Goal: Register for event/course

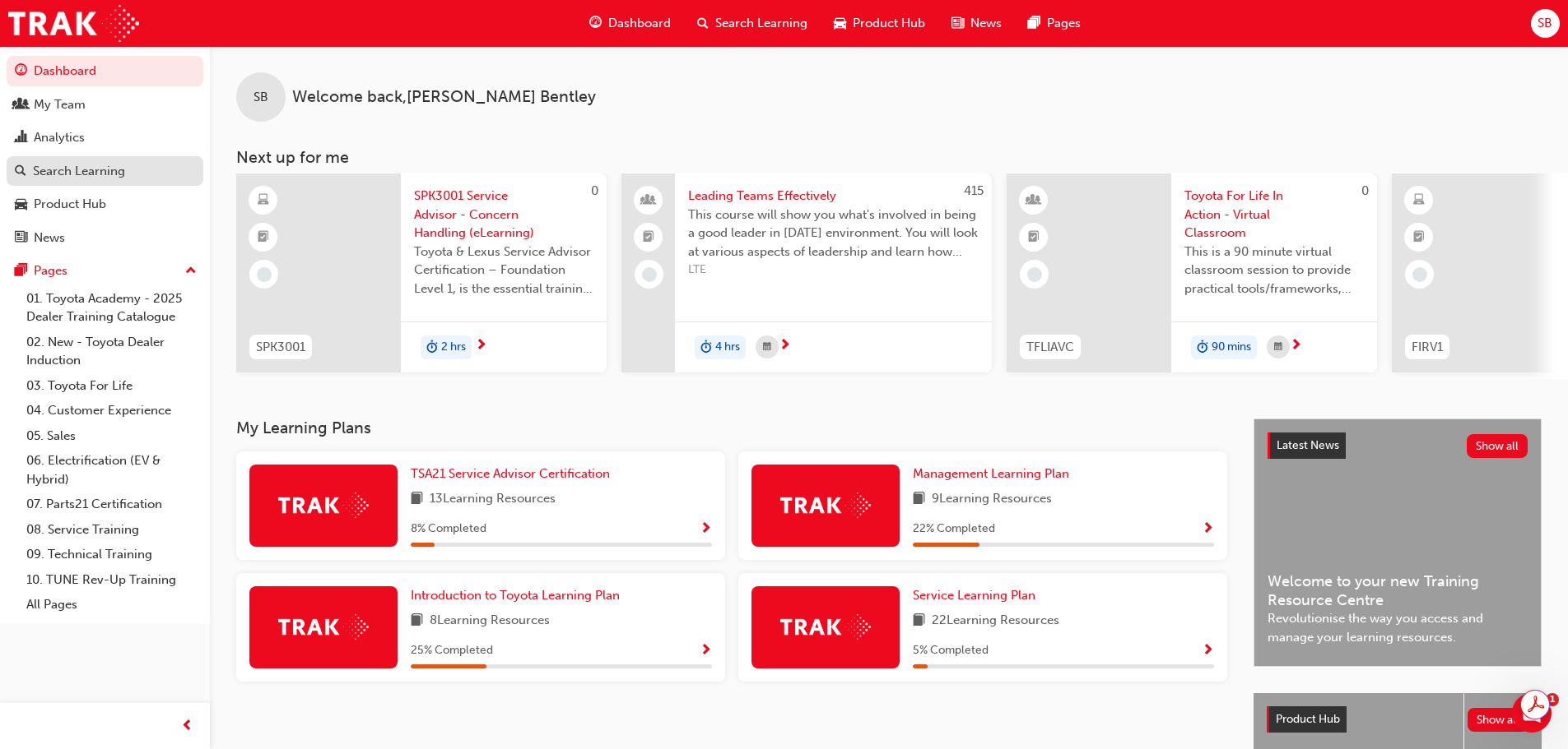
click at [123, 162] on div "Search Learning" at bounding box center [79, 172] width 92 height 19
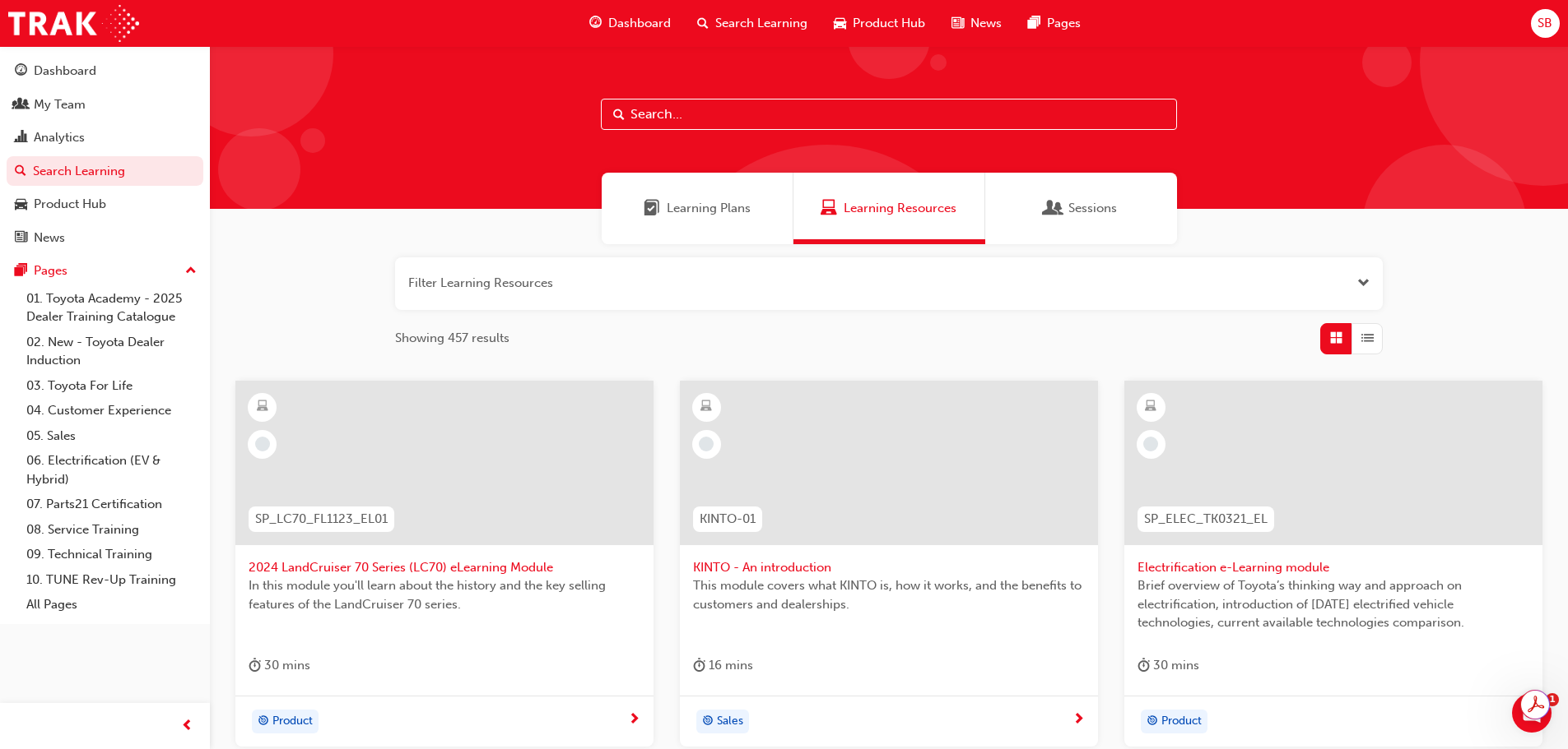
click at [703, 108] on input "text" at bounding box center [889, 115] width 576 height 32
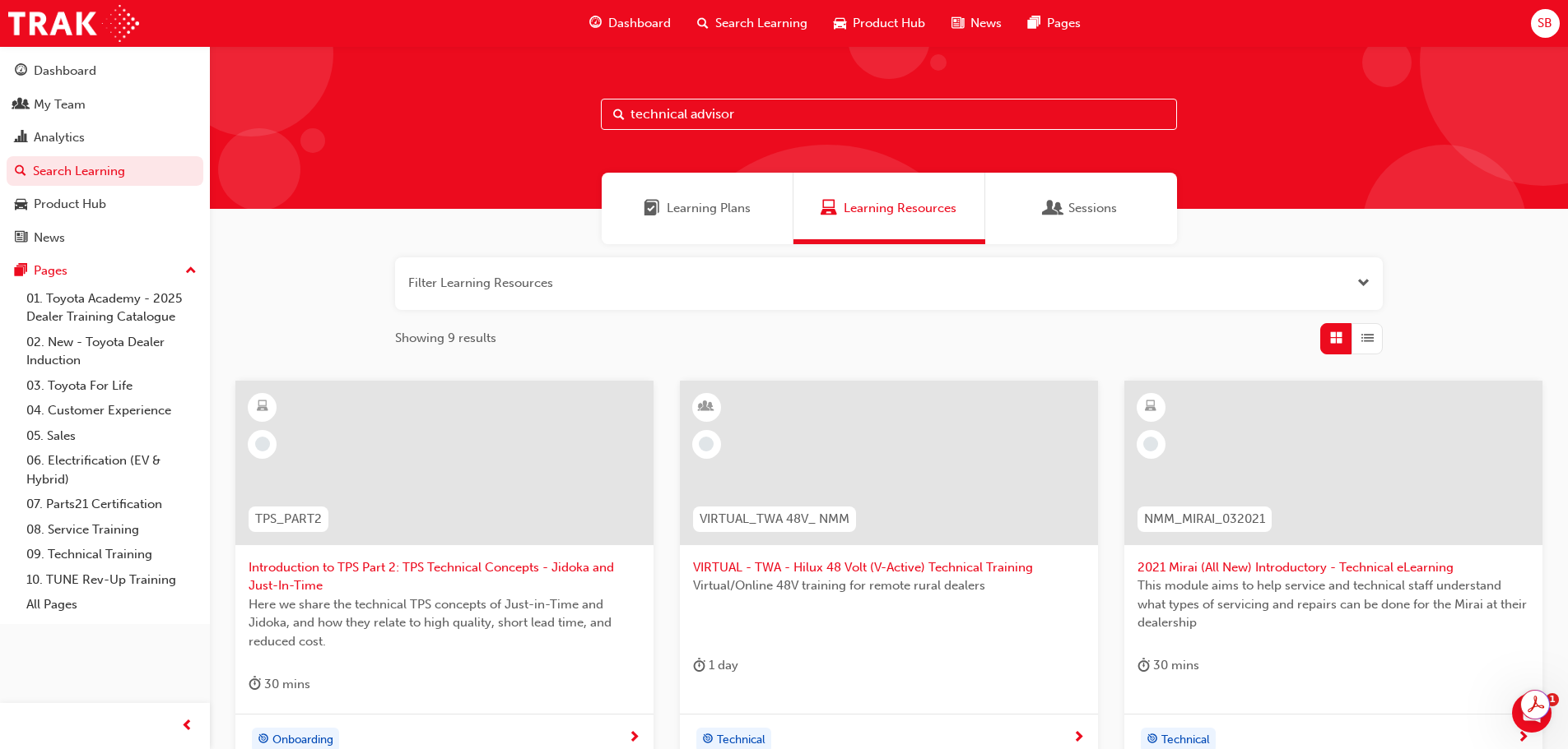
type input "technical advisor"
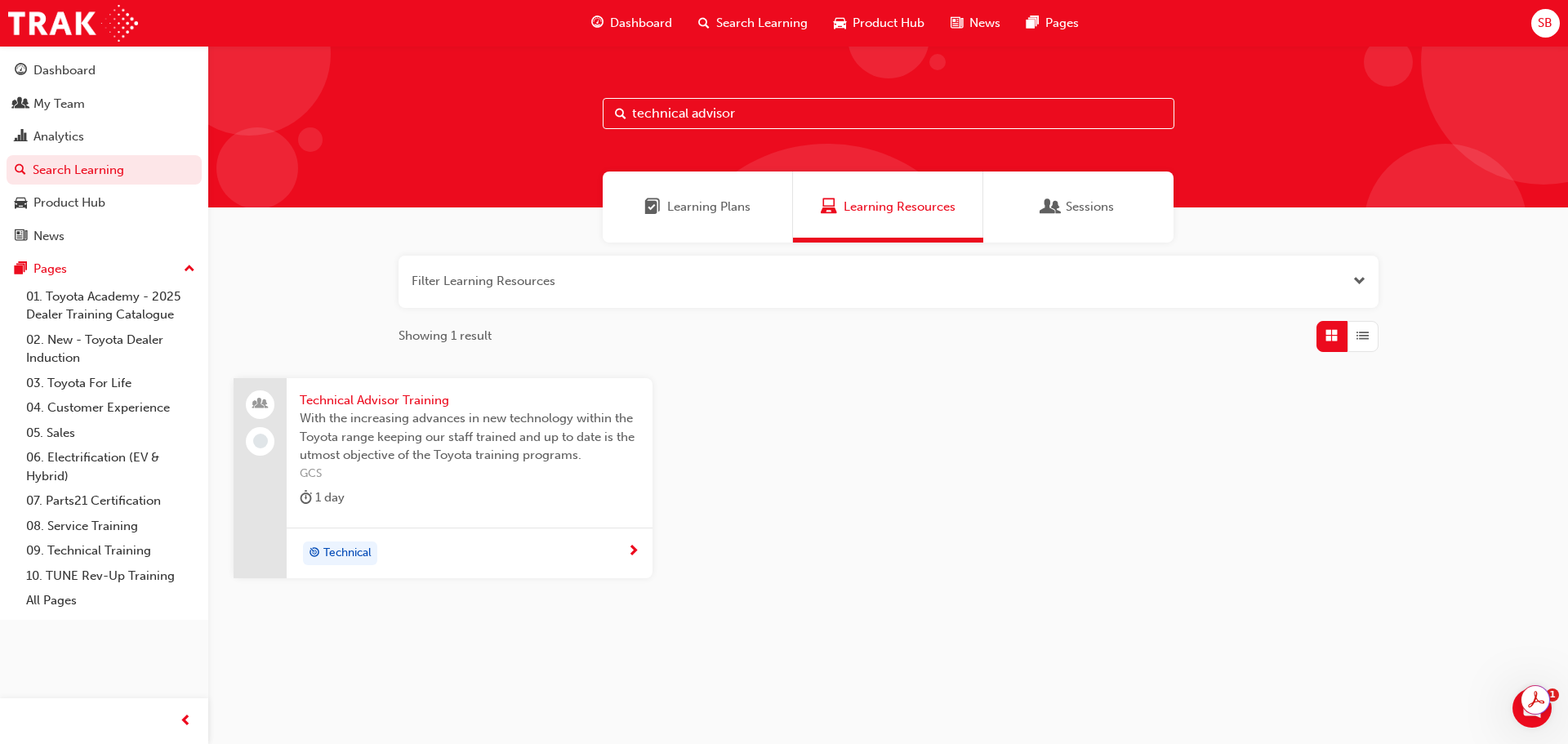
click at [402, 400] on span "Technical Advisor Training" at bounding box center [469, 401] width 340 height 19
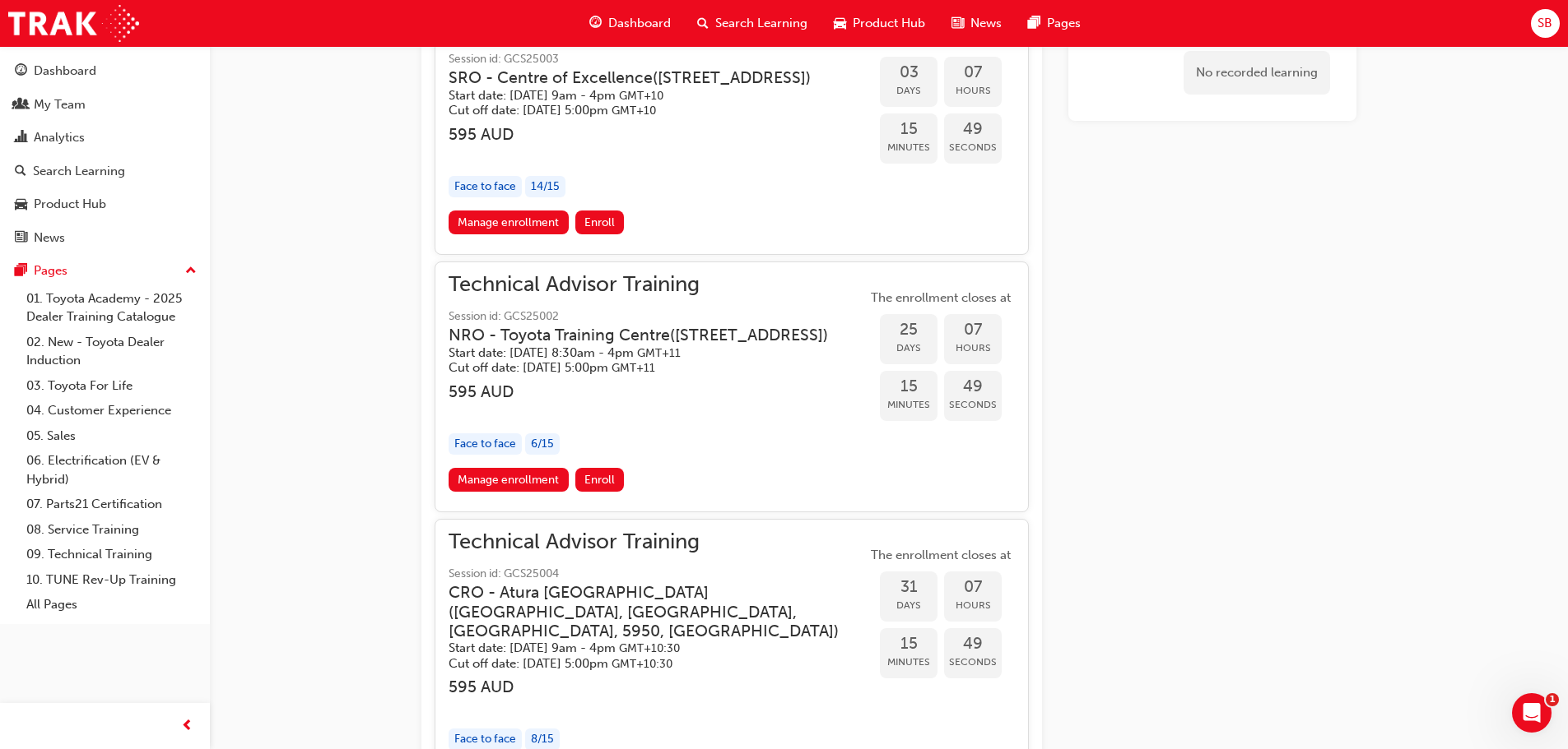
scroll to position [1458, 0]
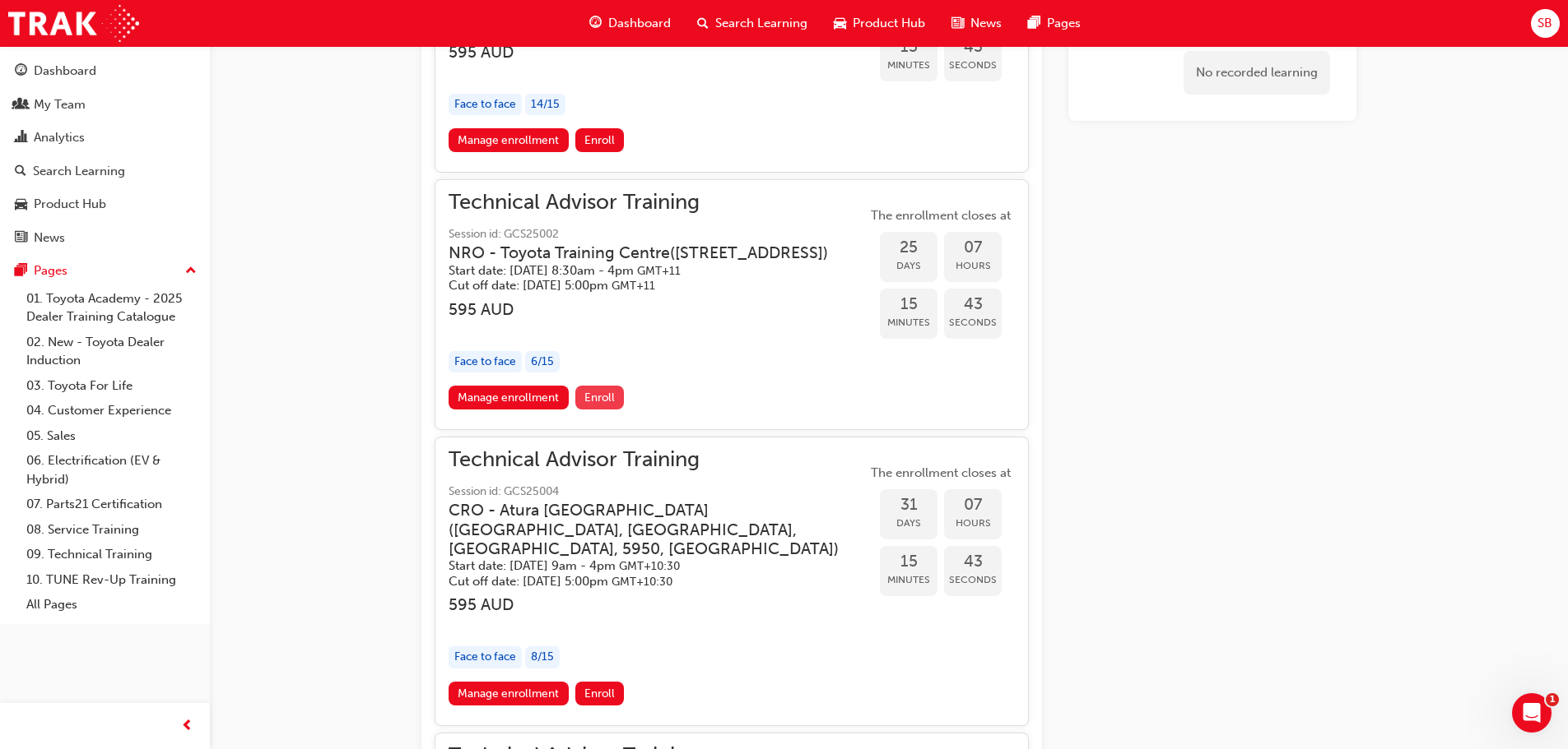
click at [591, 405] on span "Enroll" at bounding box center [599, 398] width 31 height 14
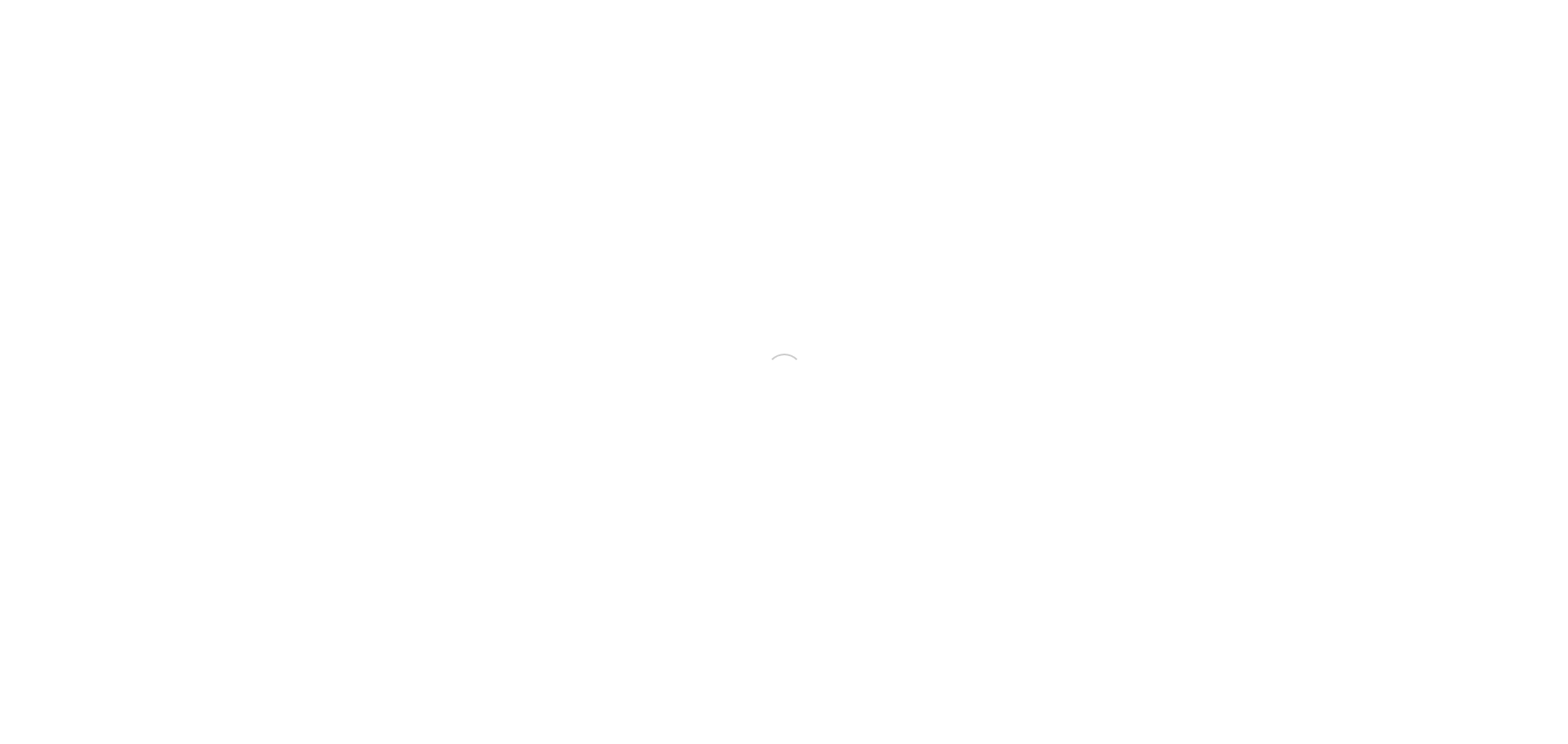
click at [526, 434] on html "Your version of Internet Explorer is outdated and not supported. Please upgrade…" at bounding box center [784, 372] width 1568 height 744
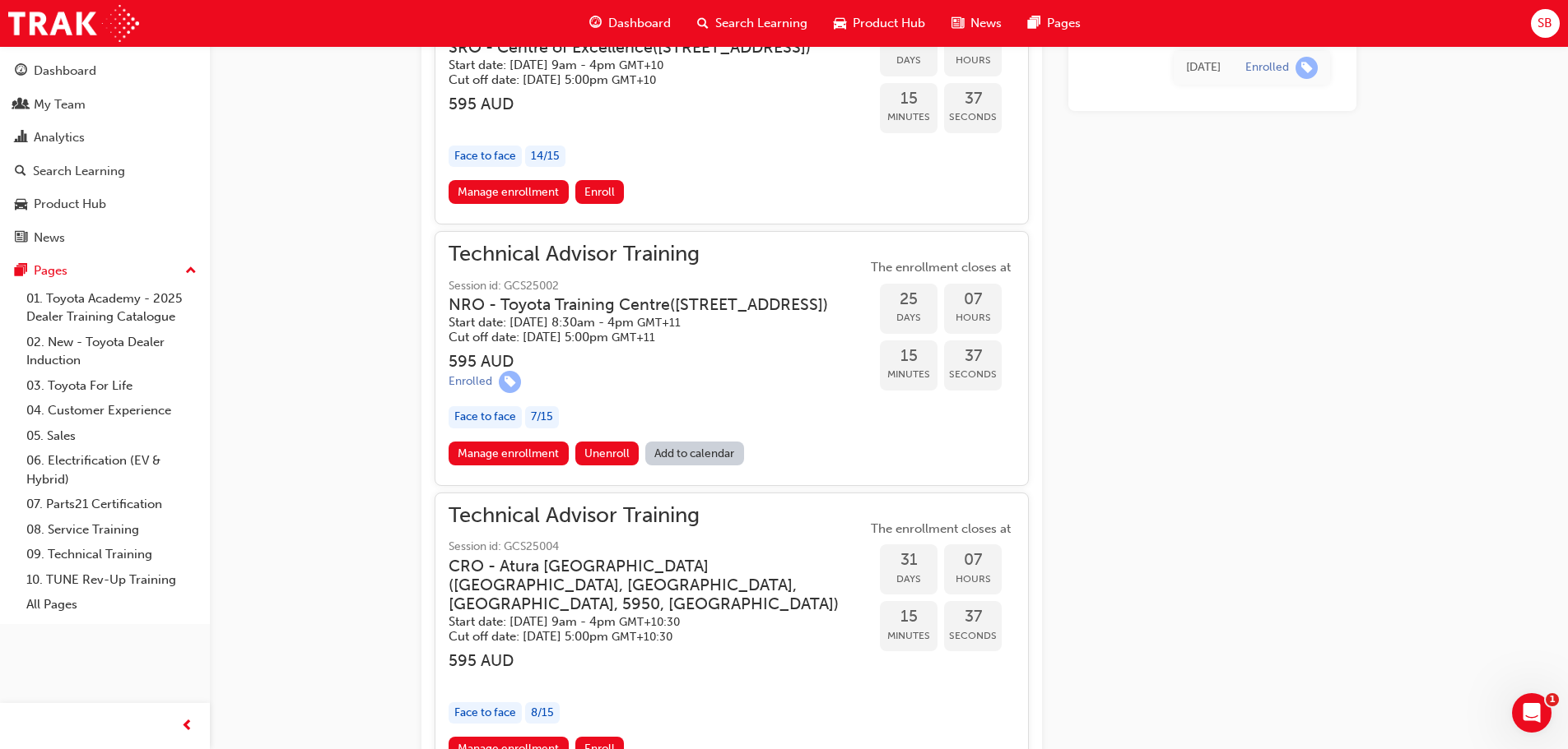
scroll to position [1421, 0]
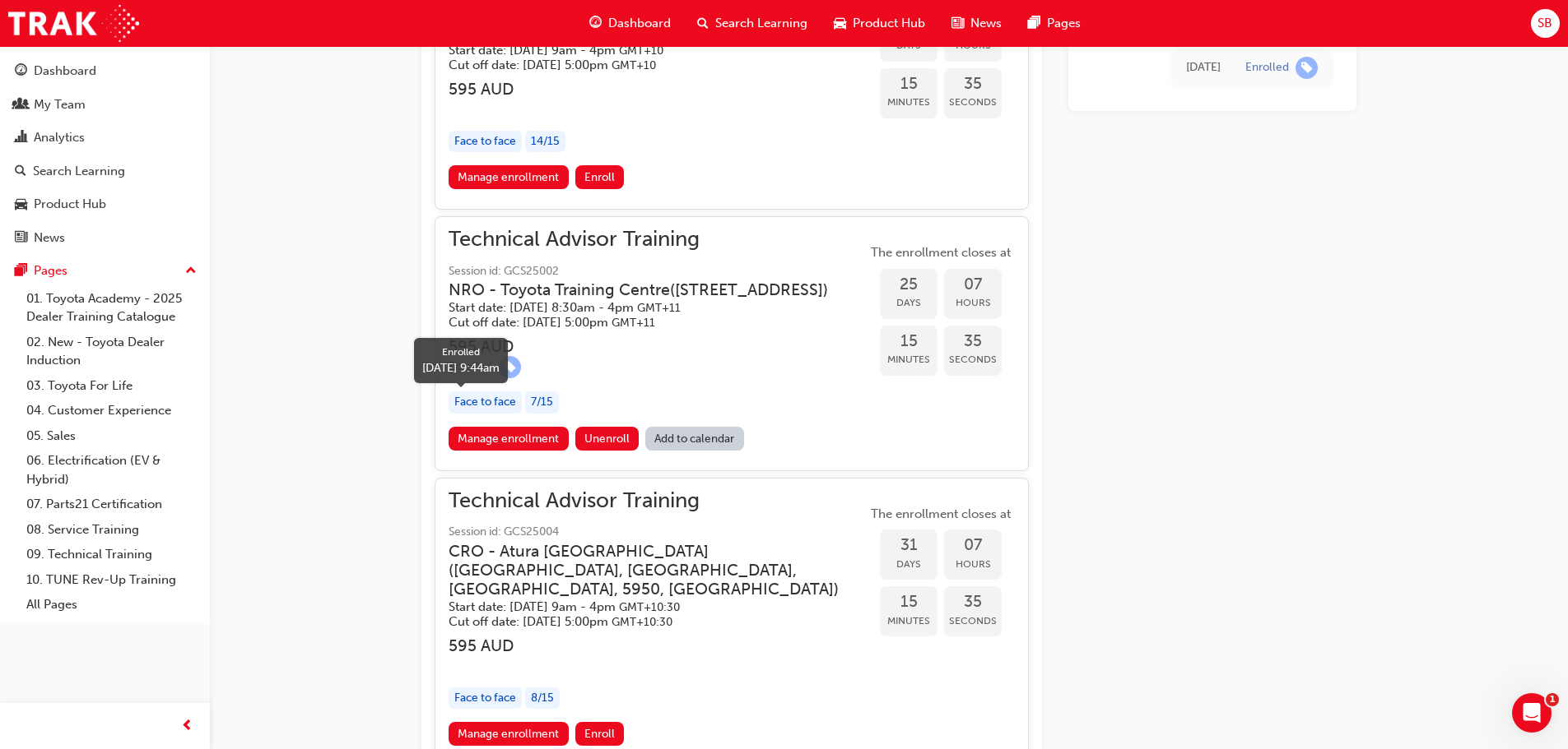
click at [512, 378] on span "learningRecordVerb_ENROLL-icon" at bounding box center [510, 367] width 22 height 22
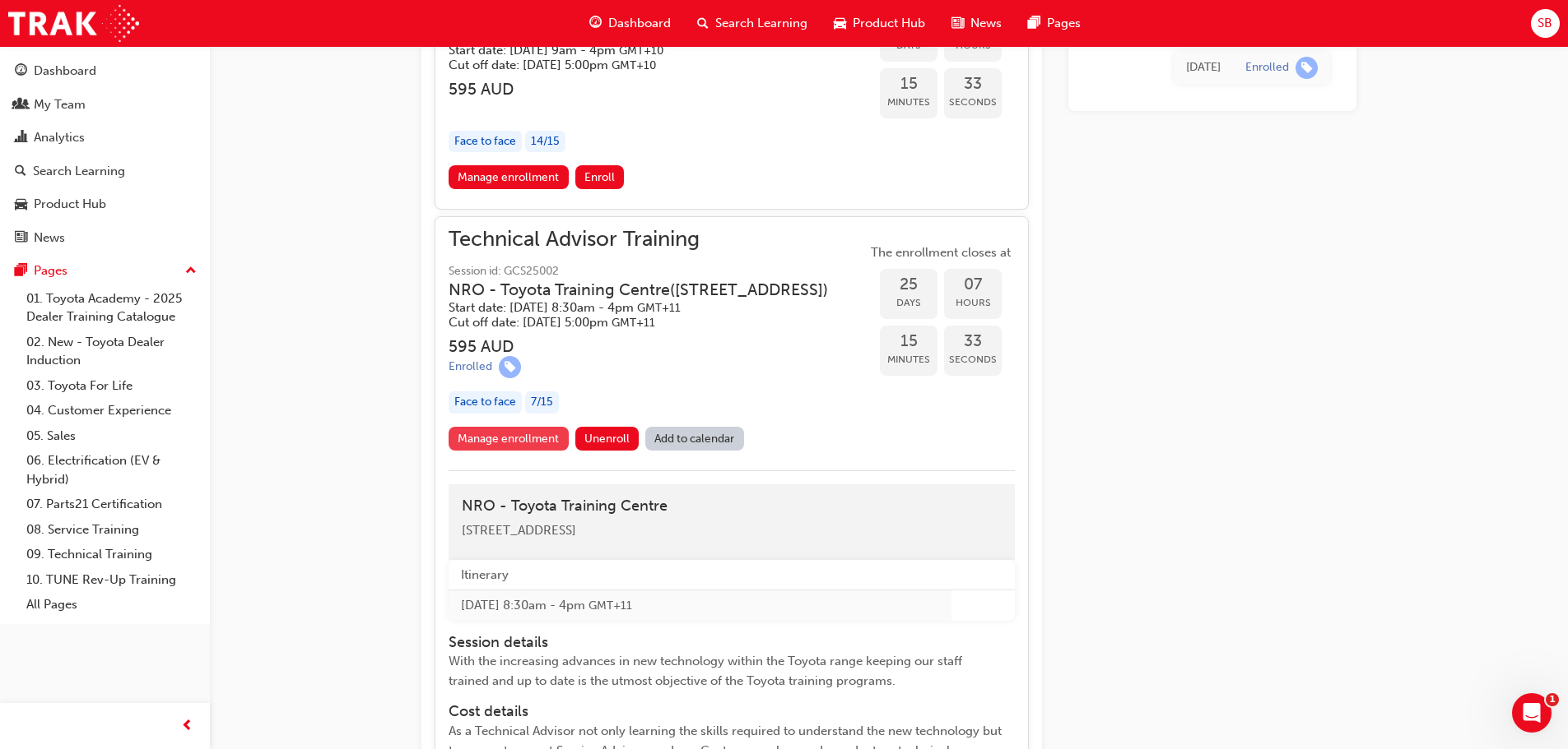
click at [530, 451] on link "Manage enrollment" at bounding box center [508, 438] width 120 height 24
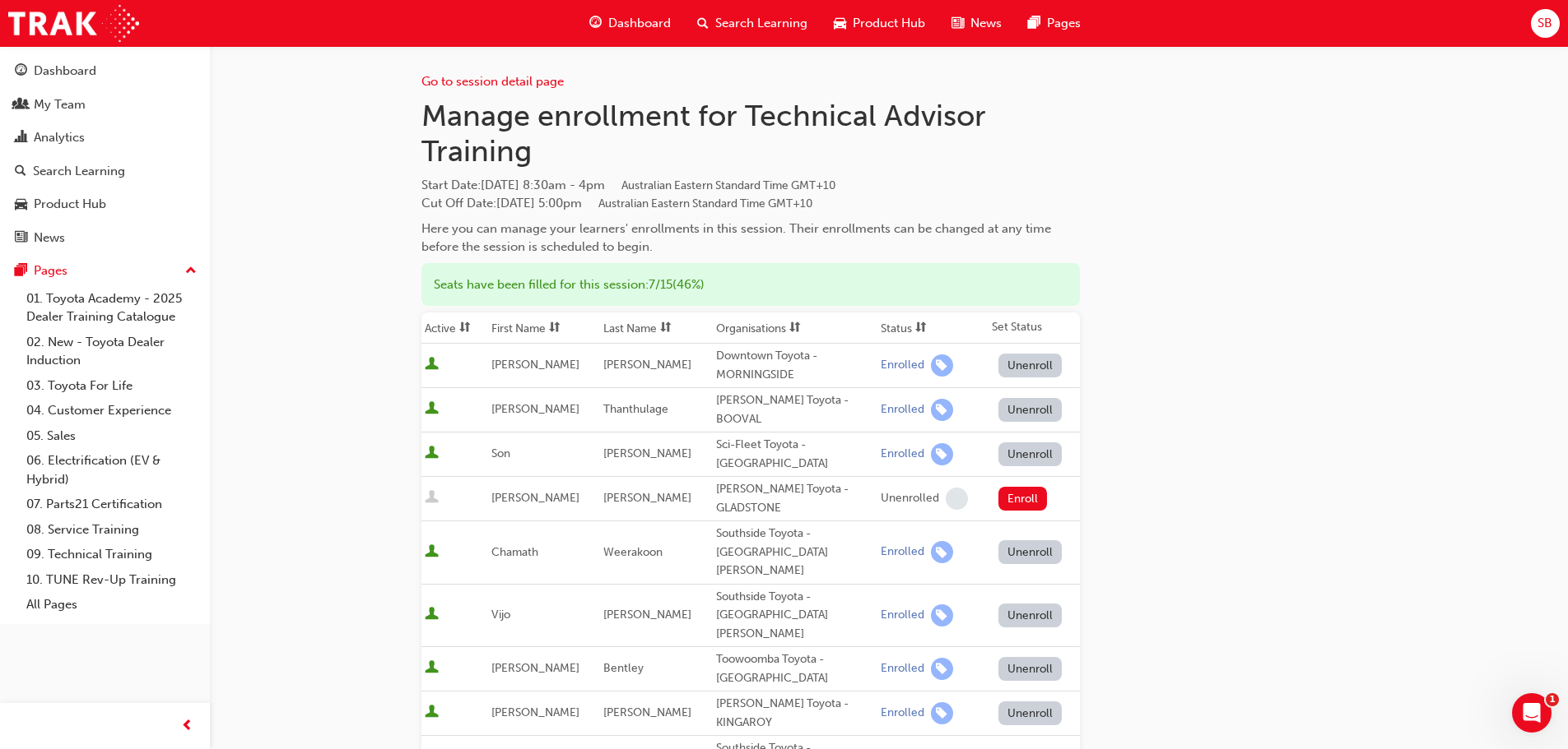
click at [1028, 657] on button "Unenroll" at bounding box center [1030, 668] width 64 height 24
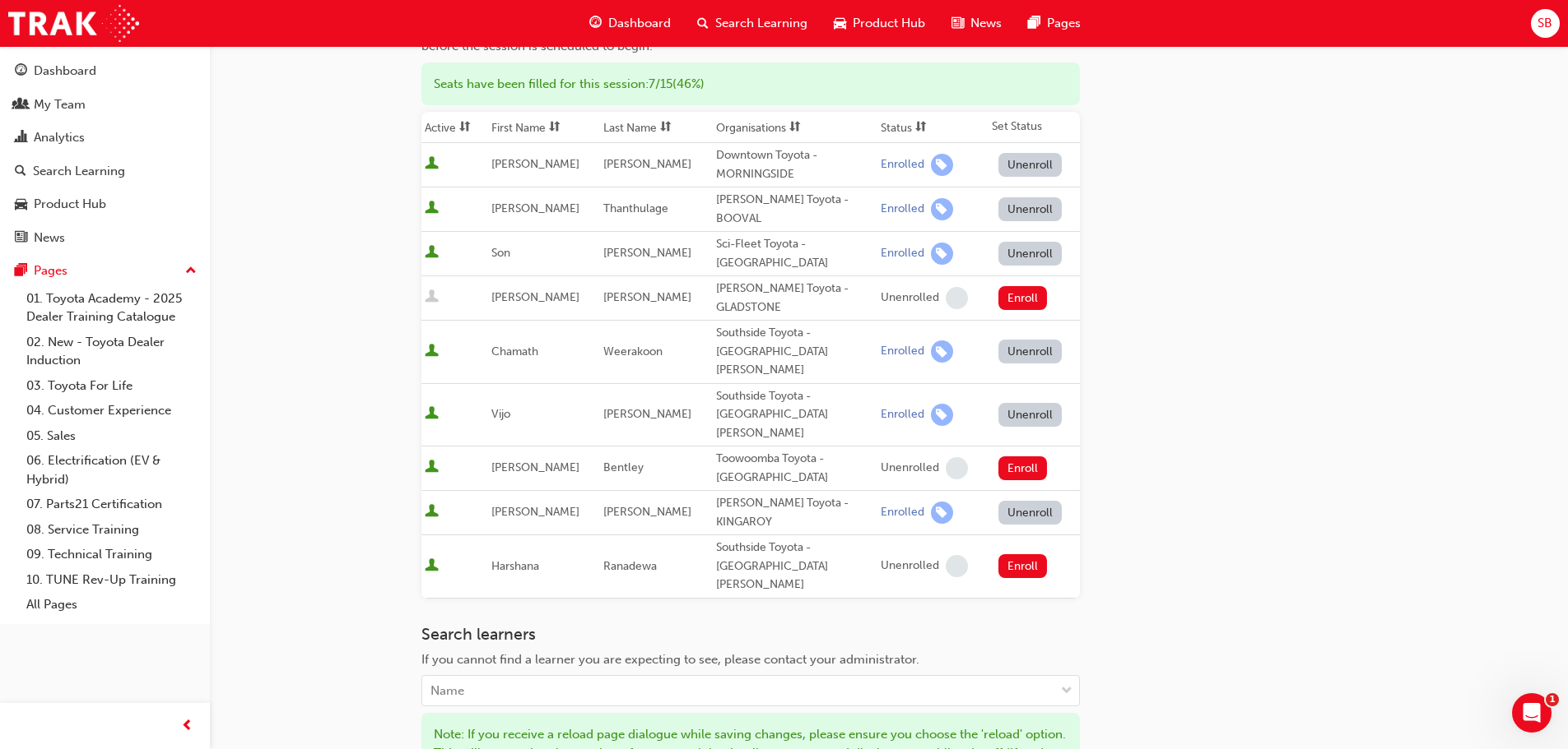
scroll to position [329, 0]
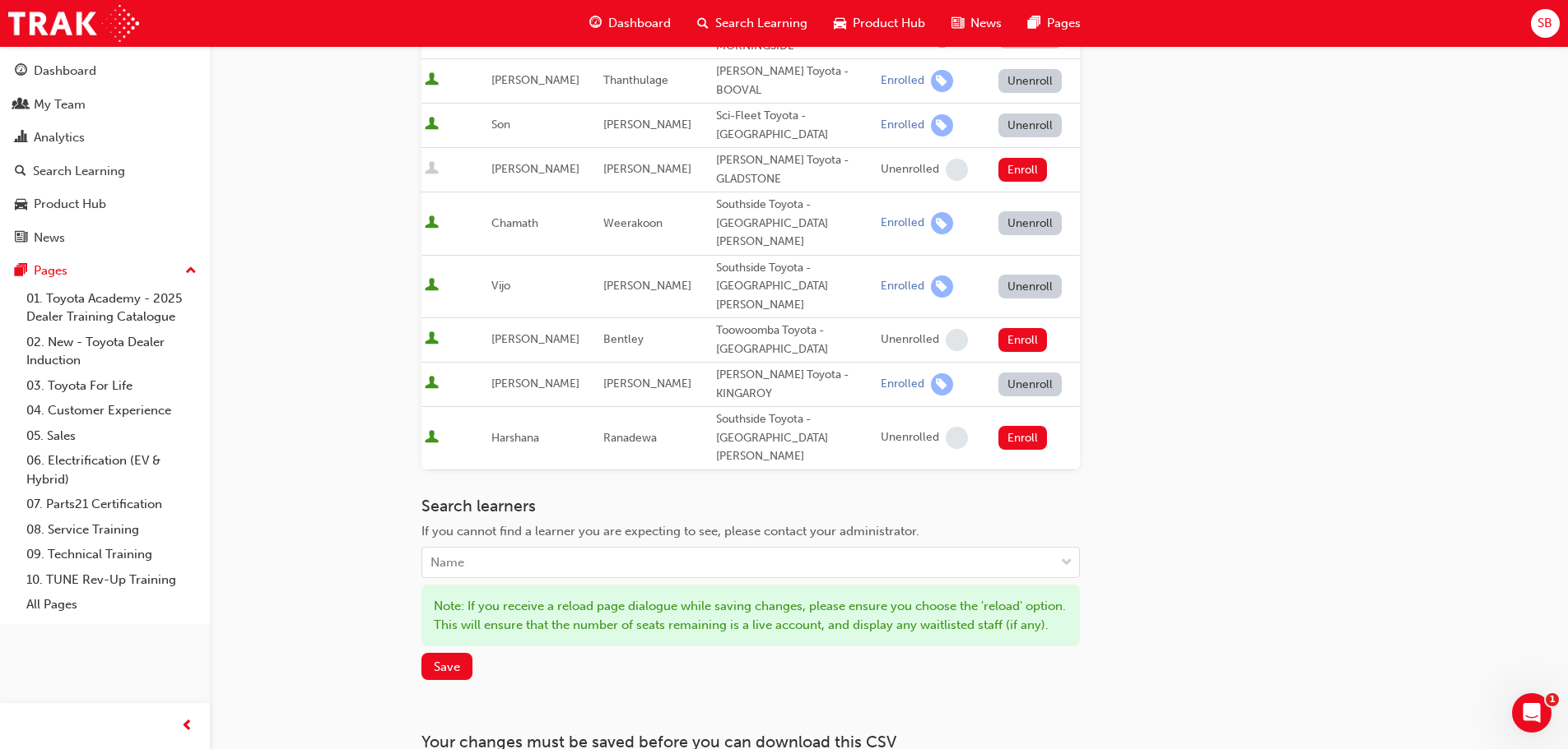
click at [428, 584] on div "Note: If you receive a reload page dialogue while saving changes, please ensure…" at bounding box center [750, 615] width 658 height 62
click at [440, 653] on button "Save" at bounding box center [446, 666] width 51 height 27
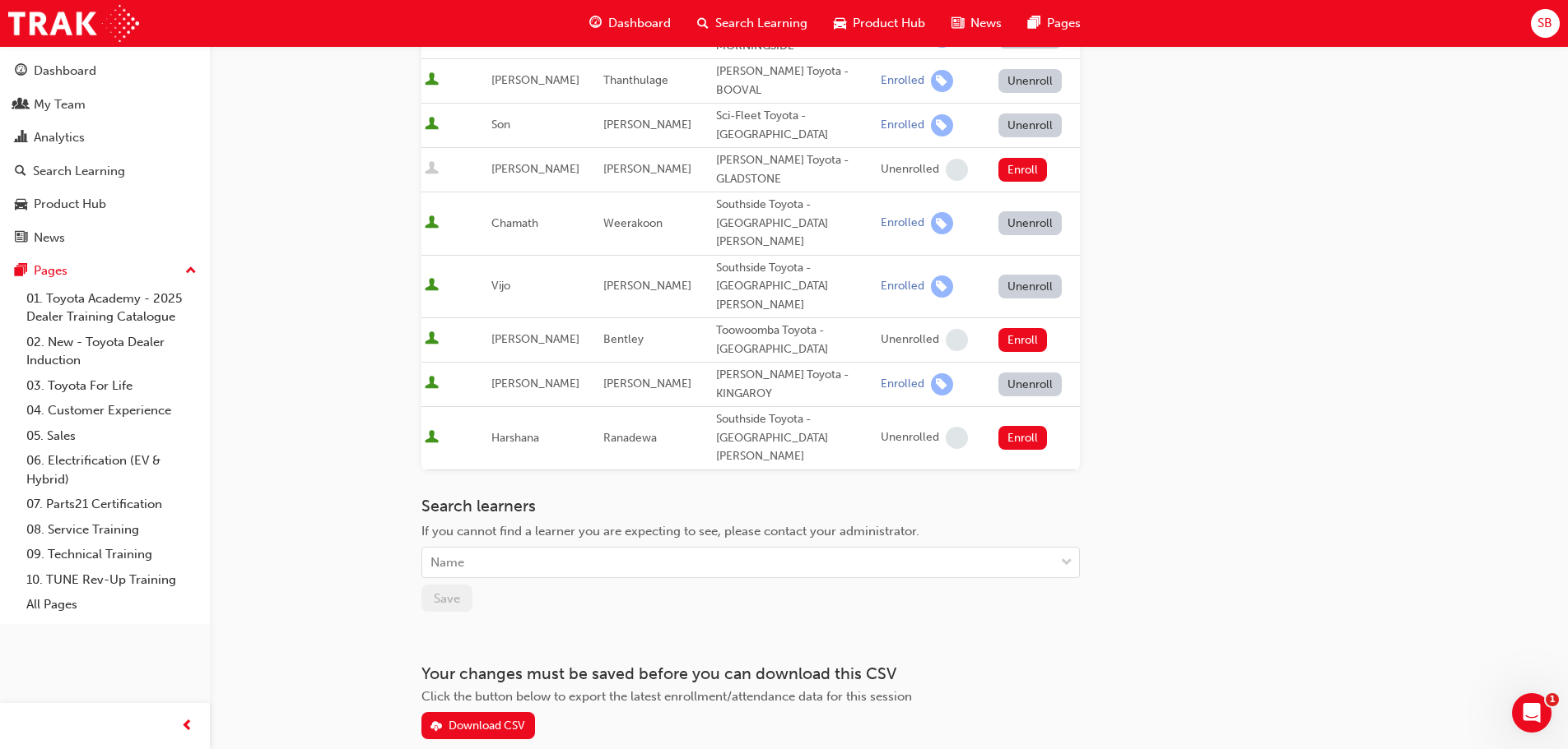
scroll to position [318, 0]
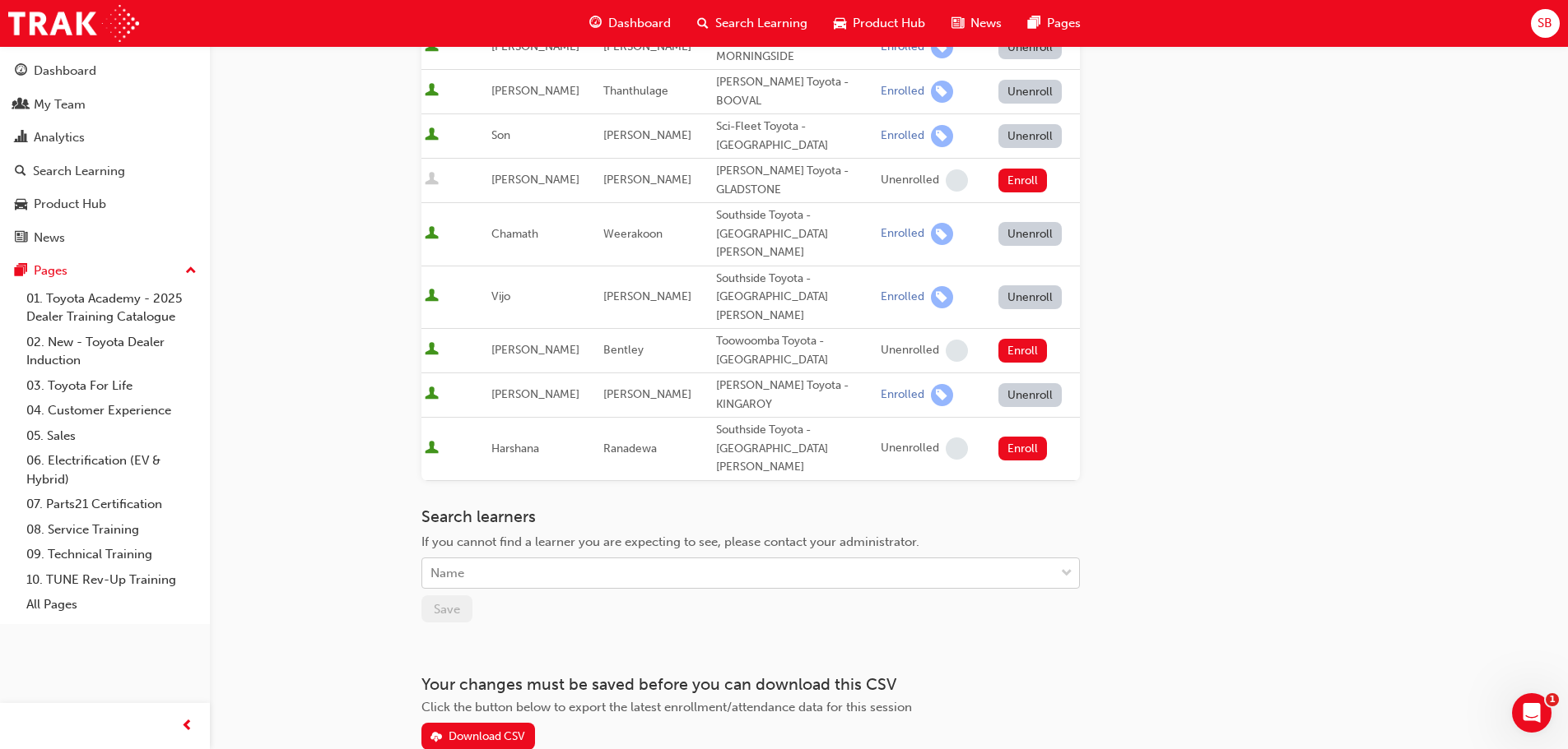
click at [1049, 559] on div "Name" at bounding box center [738, 573] width 632 height 29
type input "[PERSON_NAME]"
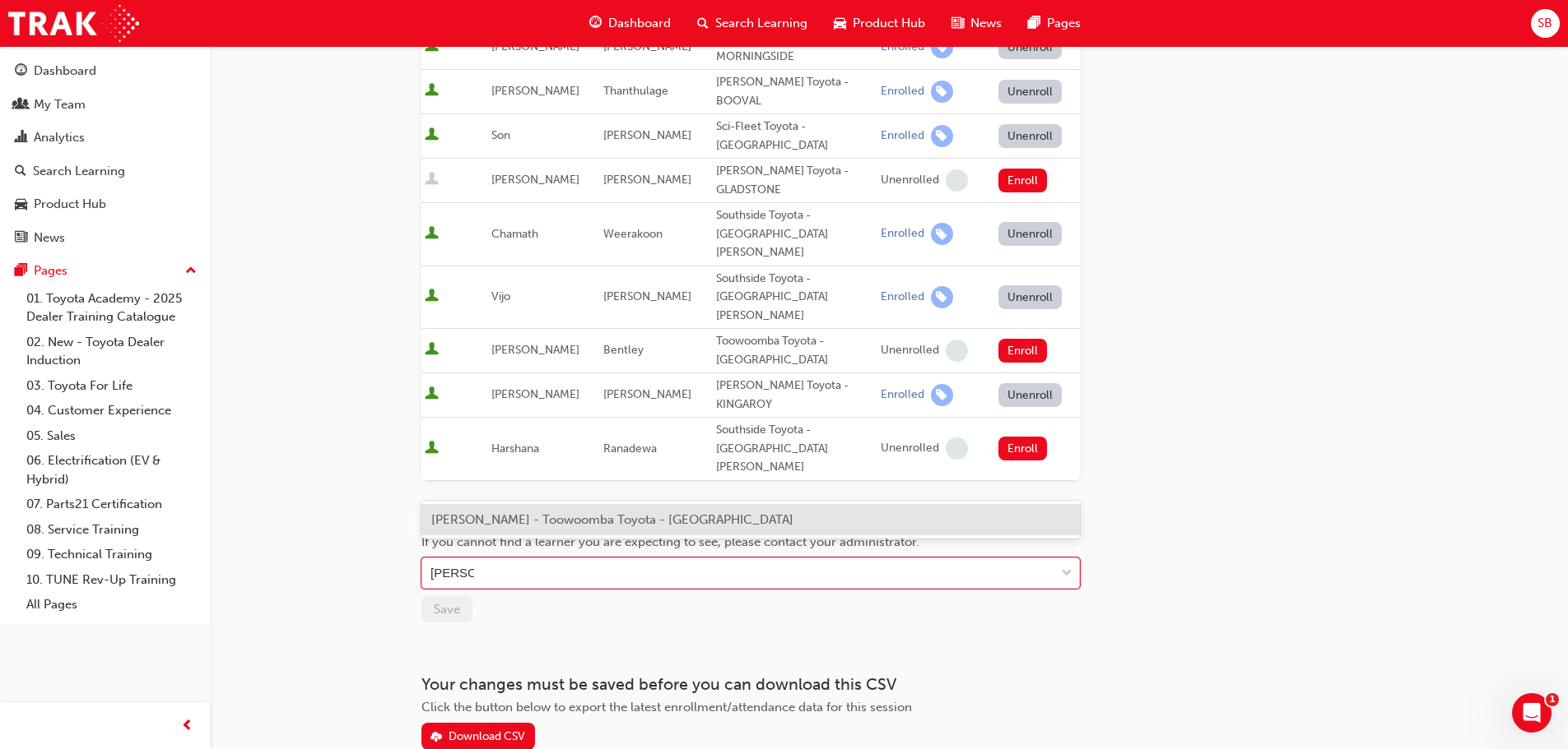
click at [674, 515] on span "[PERSON_NAME] - Toowoomba Toyota - [GEOGRAPHIC_DATA]" at bounding box center [613, 520] width 362 height 15
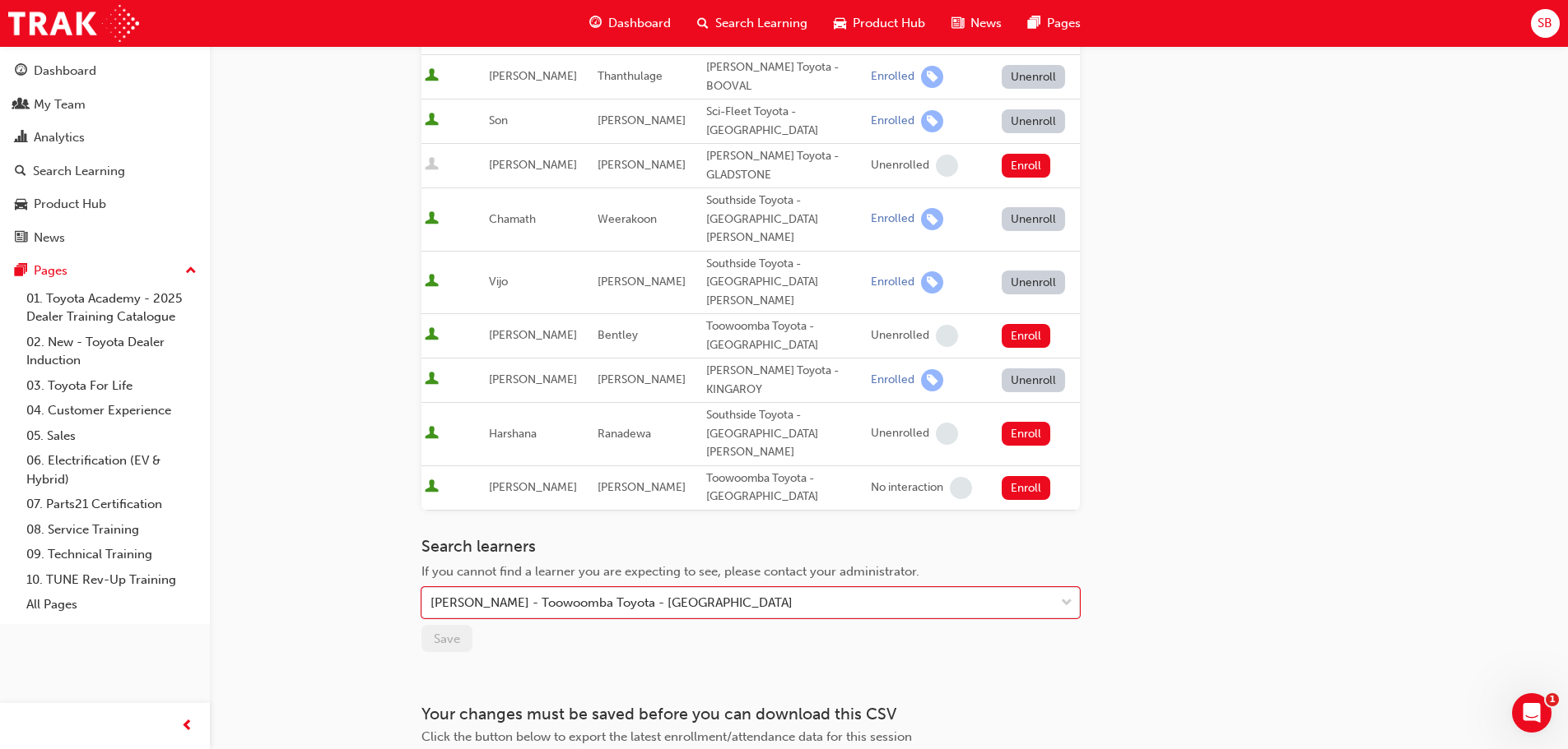
scroll to position [363, 0]
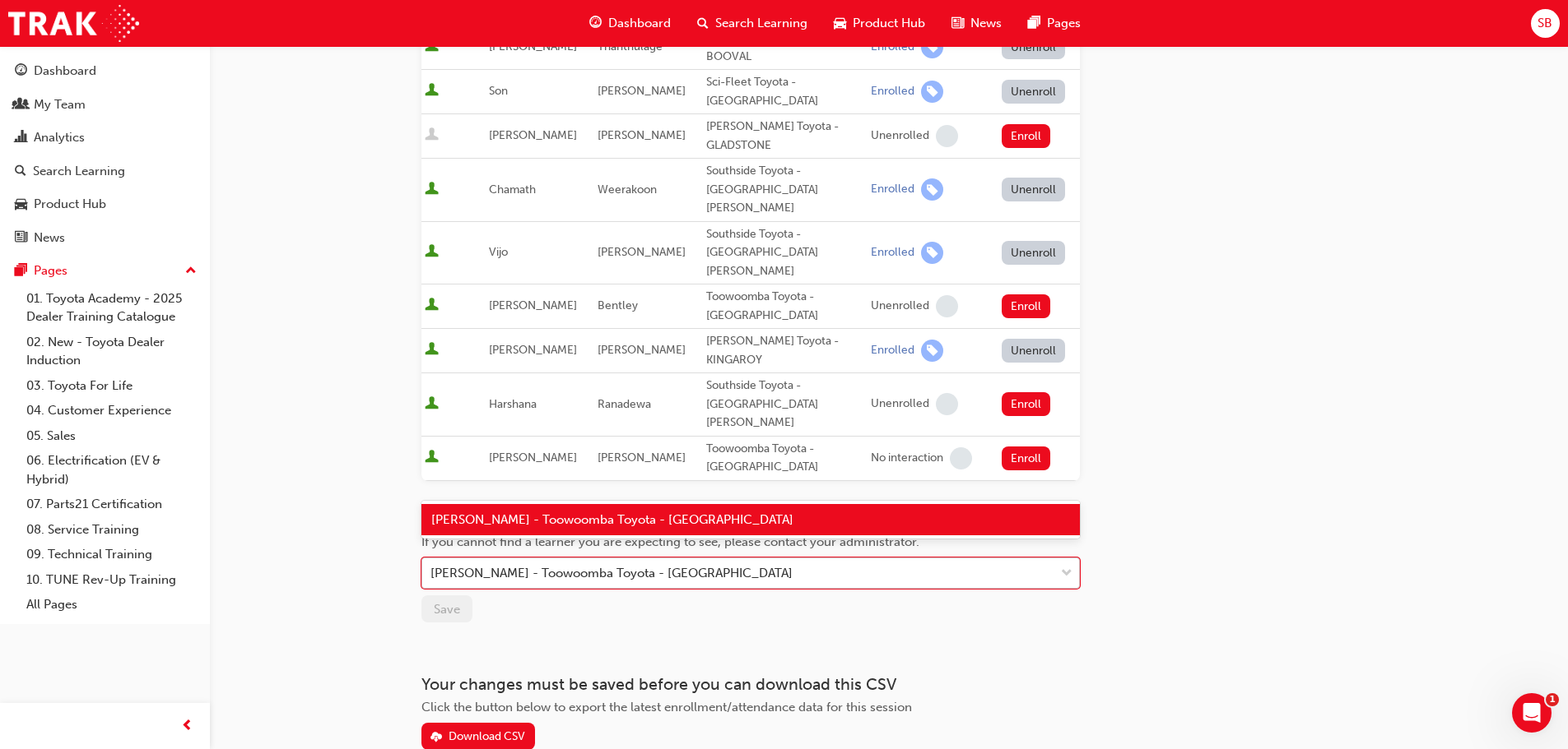
click at [905, 559] on div "[PERSON_NAME] - Toowoomba Toyota - [GEOGRAPHIC_DATA]" at bounding box center [738, 573] width 632 height 29
click at [708, 519] on span "[PERSON_NAME] - Toowoomba Toyota - [GEOGRAPHIC_DATA]" at bounding box center [613, 520] width 362 height 15
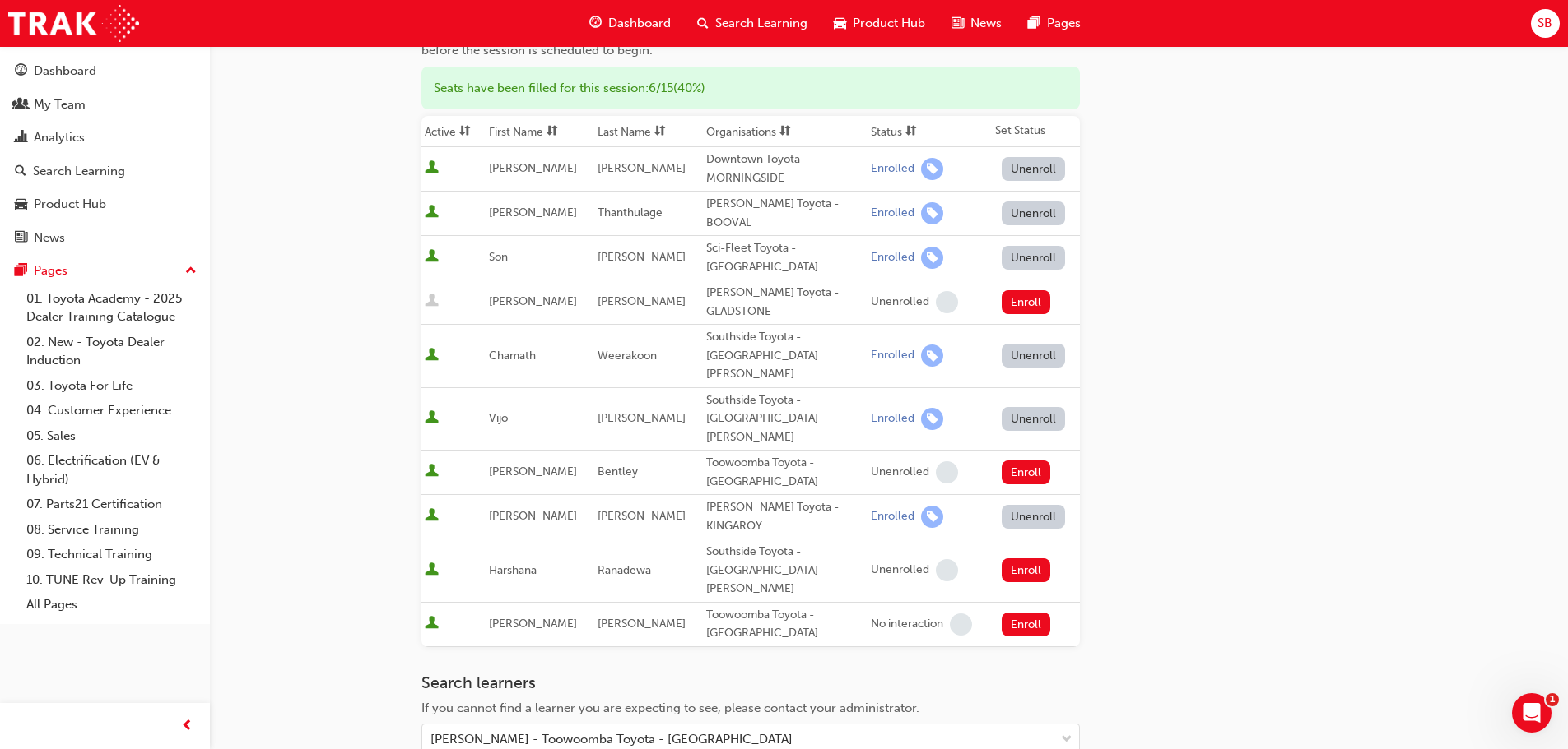
scroll to position [0, 0]
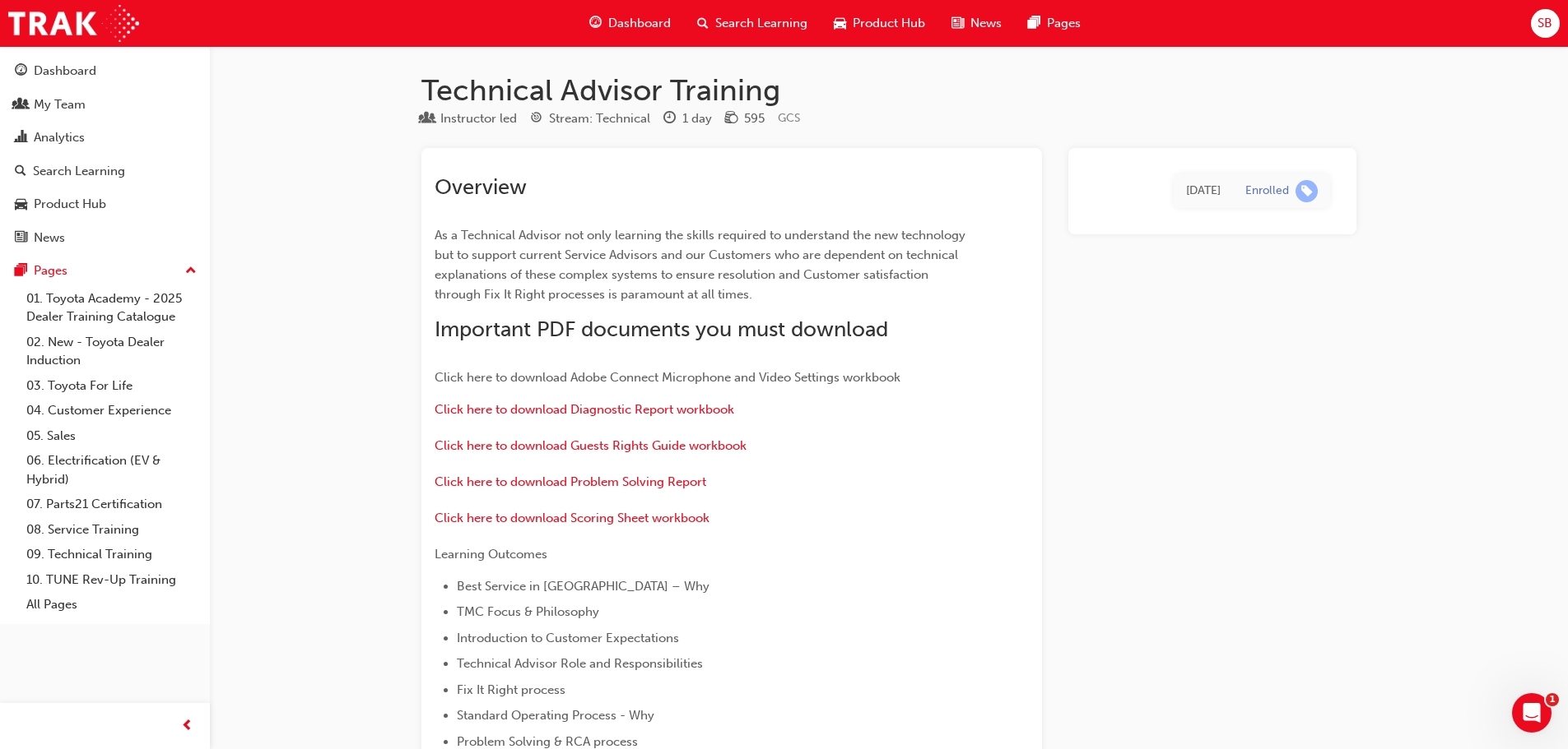
scroll to position [1421, 0]
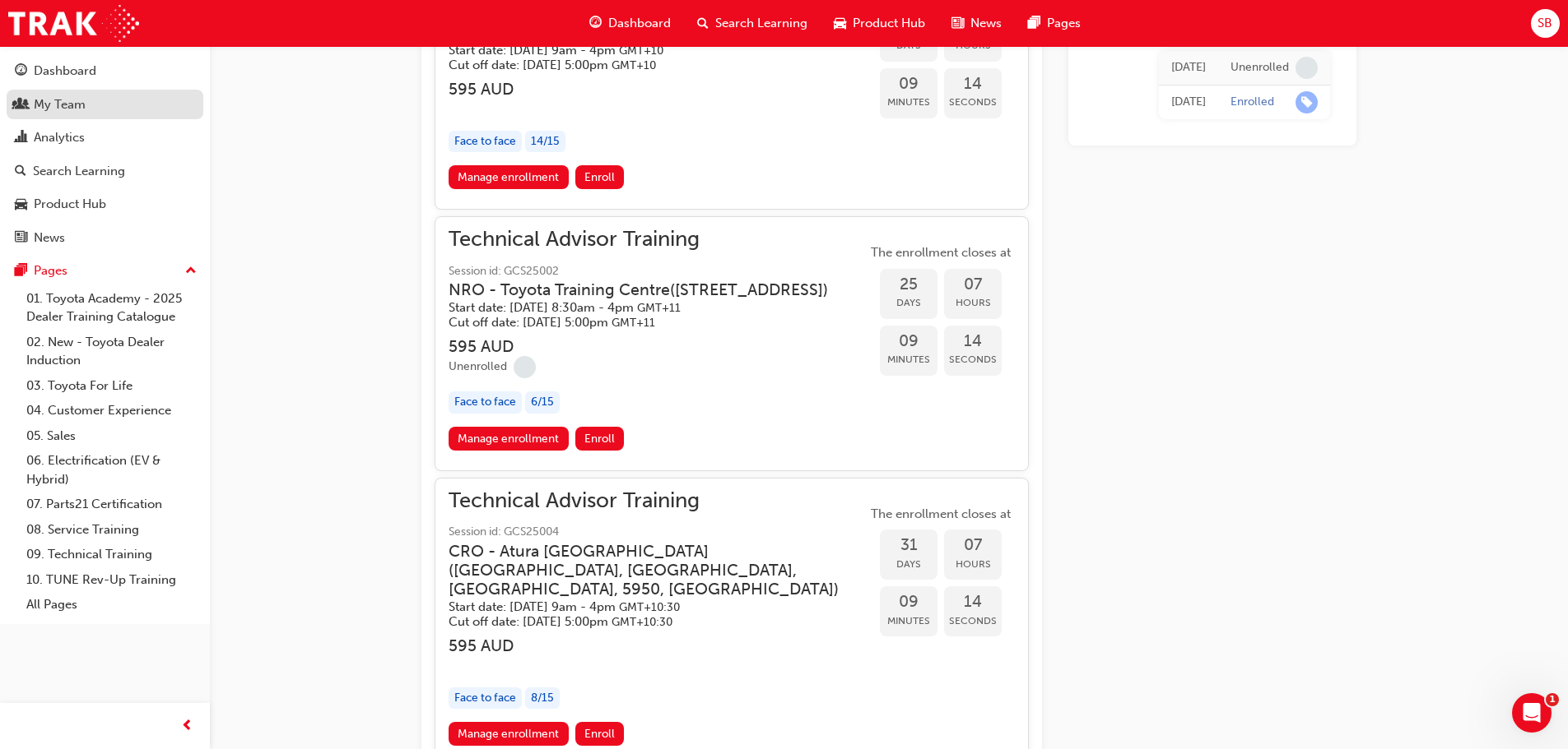
click at [75, 97] on div "My Team" at bounding box center [60, 105] width 52 height 19
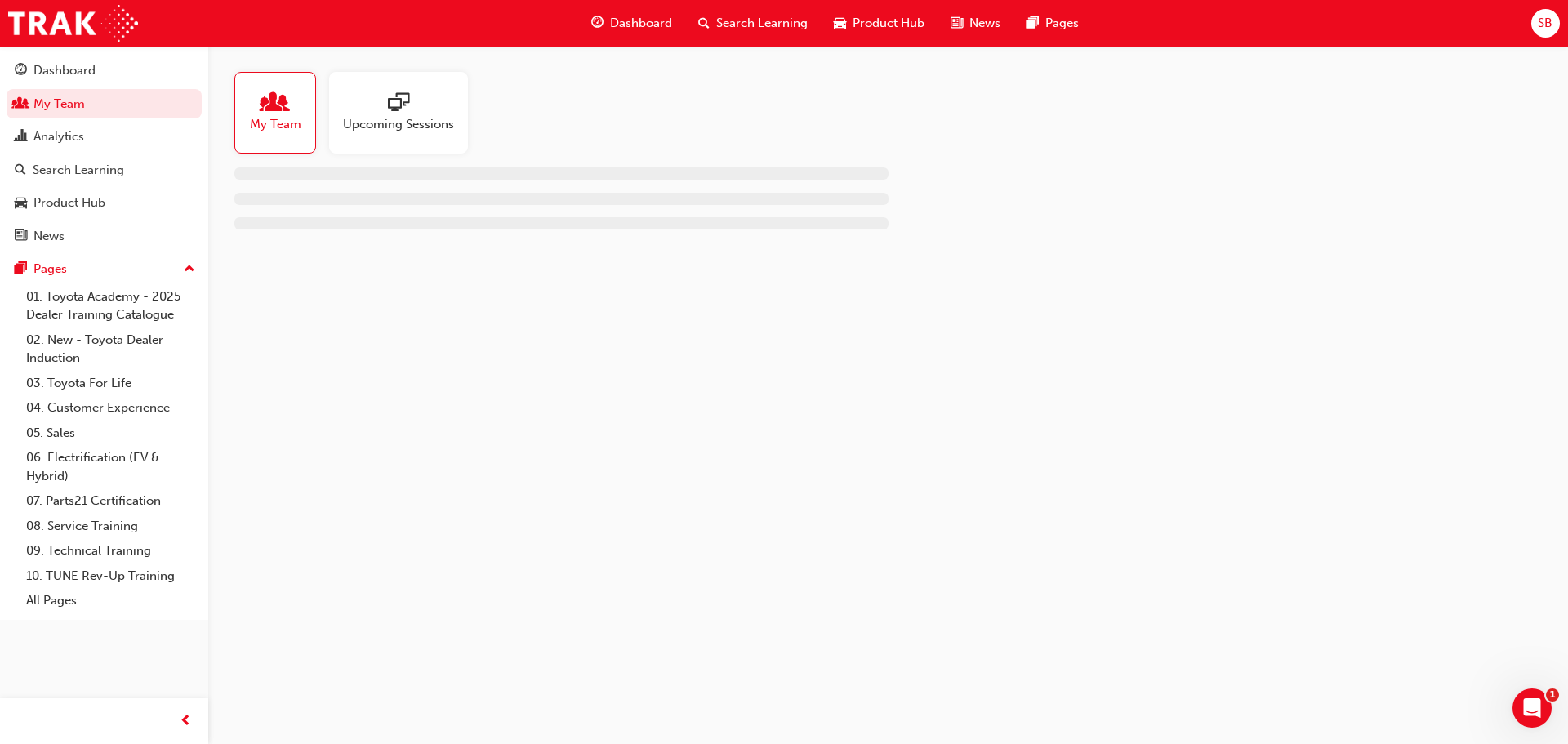
click at [307, 120] on div "My Team" at bounding box center [275, 113] width 82 height 82
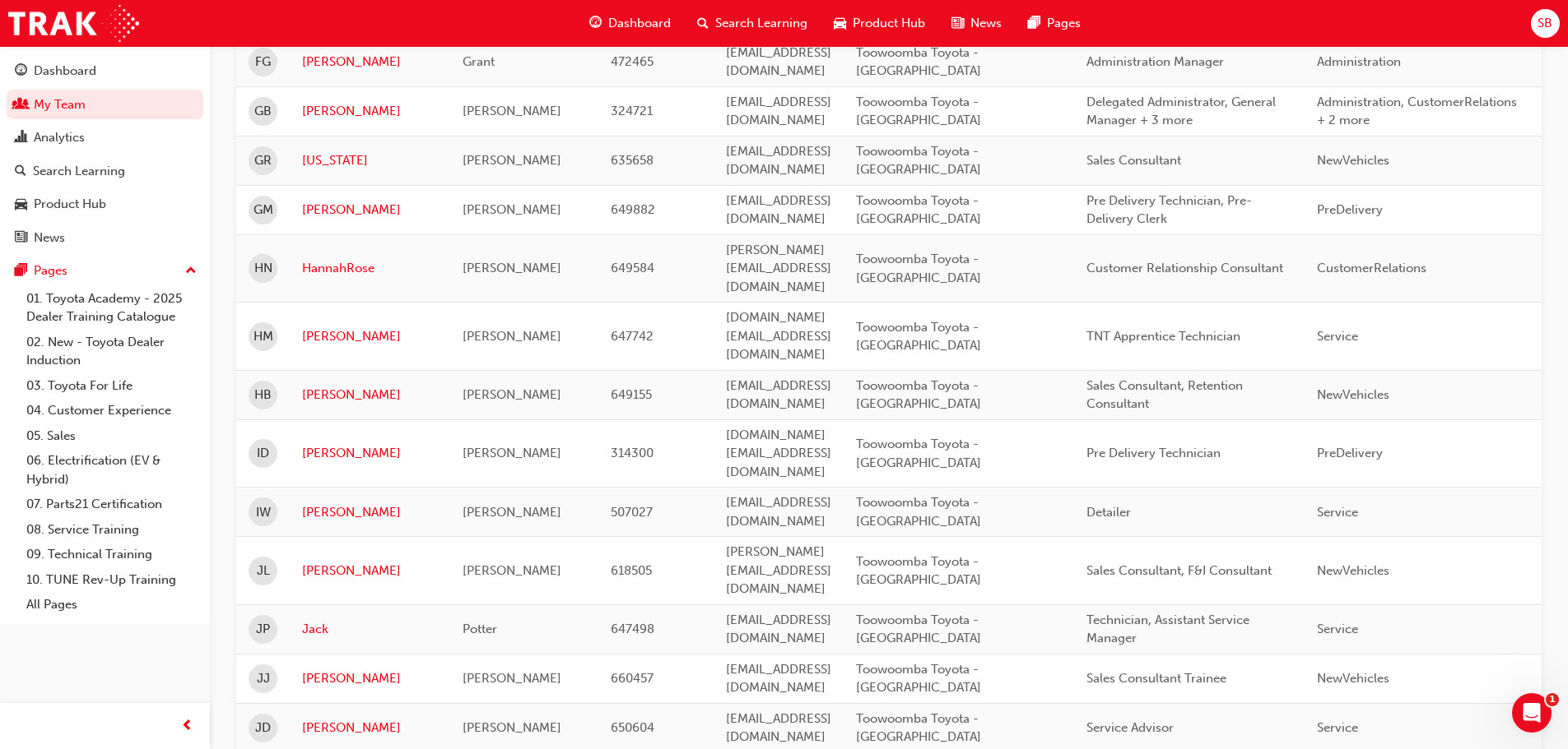
scroll to position [2306, 0]
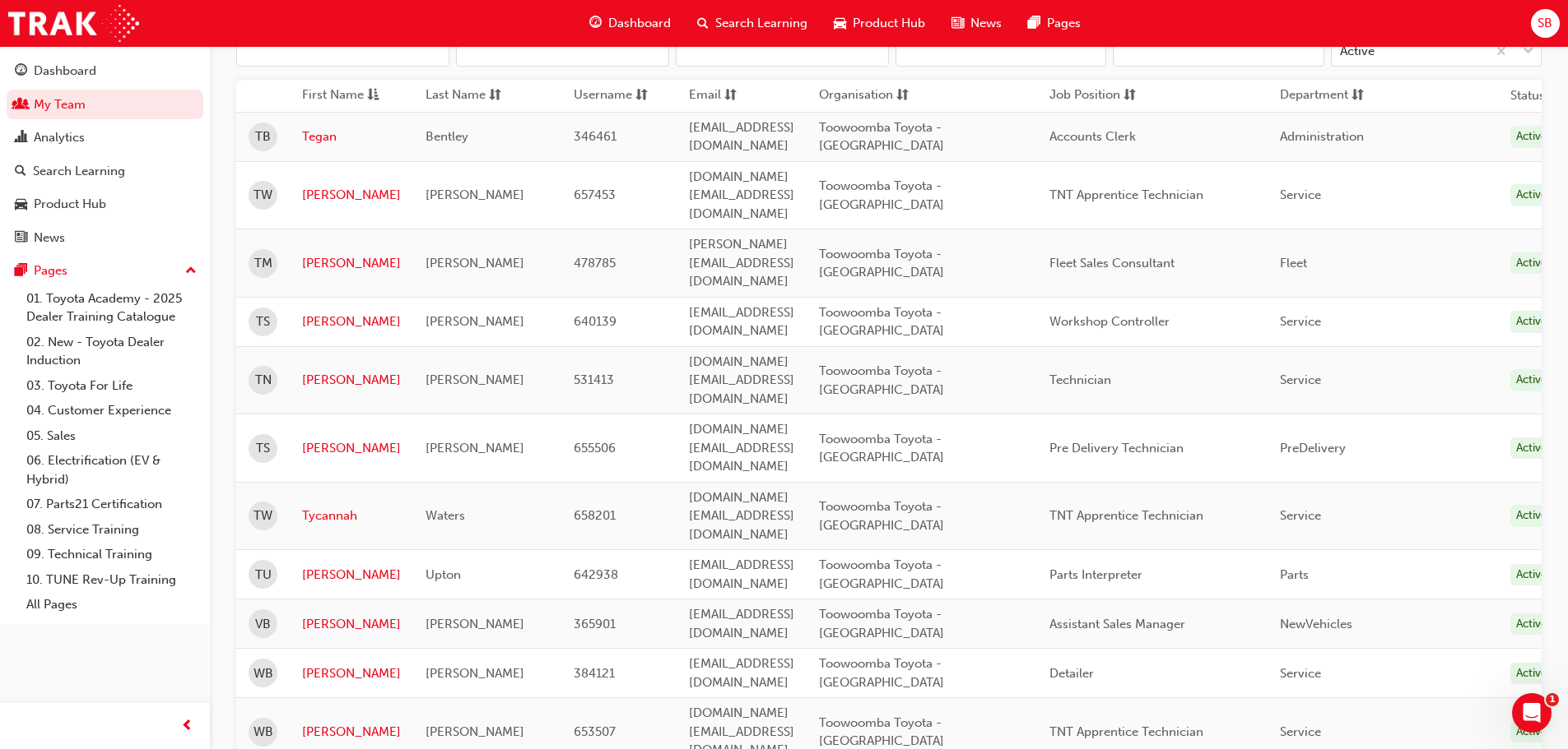
scroll to position [0, 0]
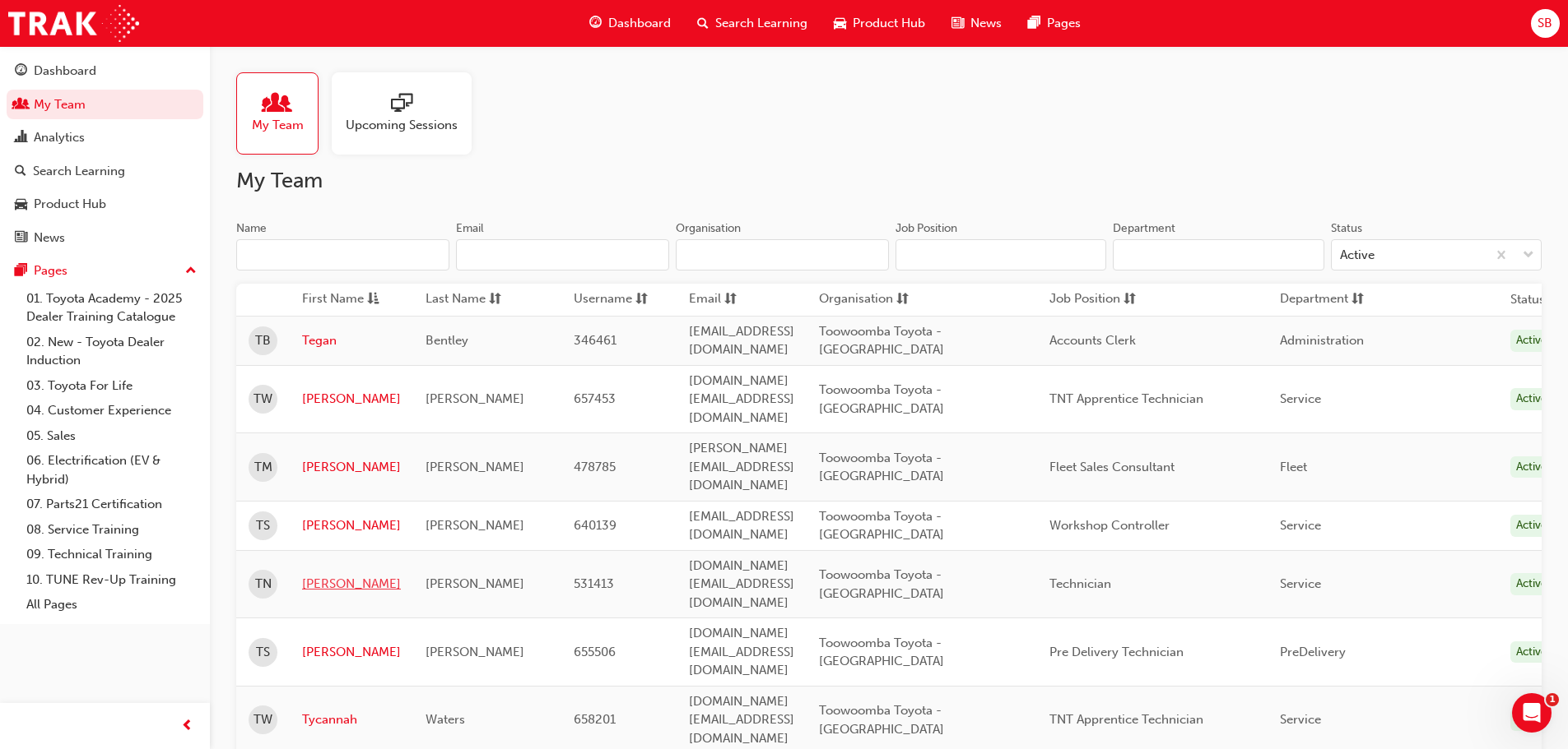
click at [328, 575] on link "[PERSON_NAME]" at bounding box center [351, 584] width 99 height 19
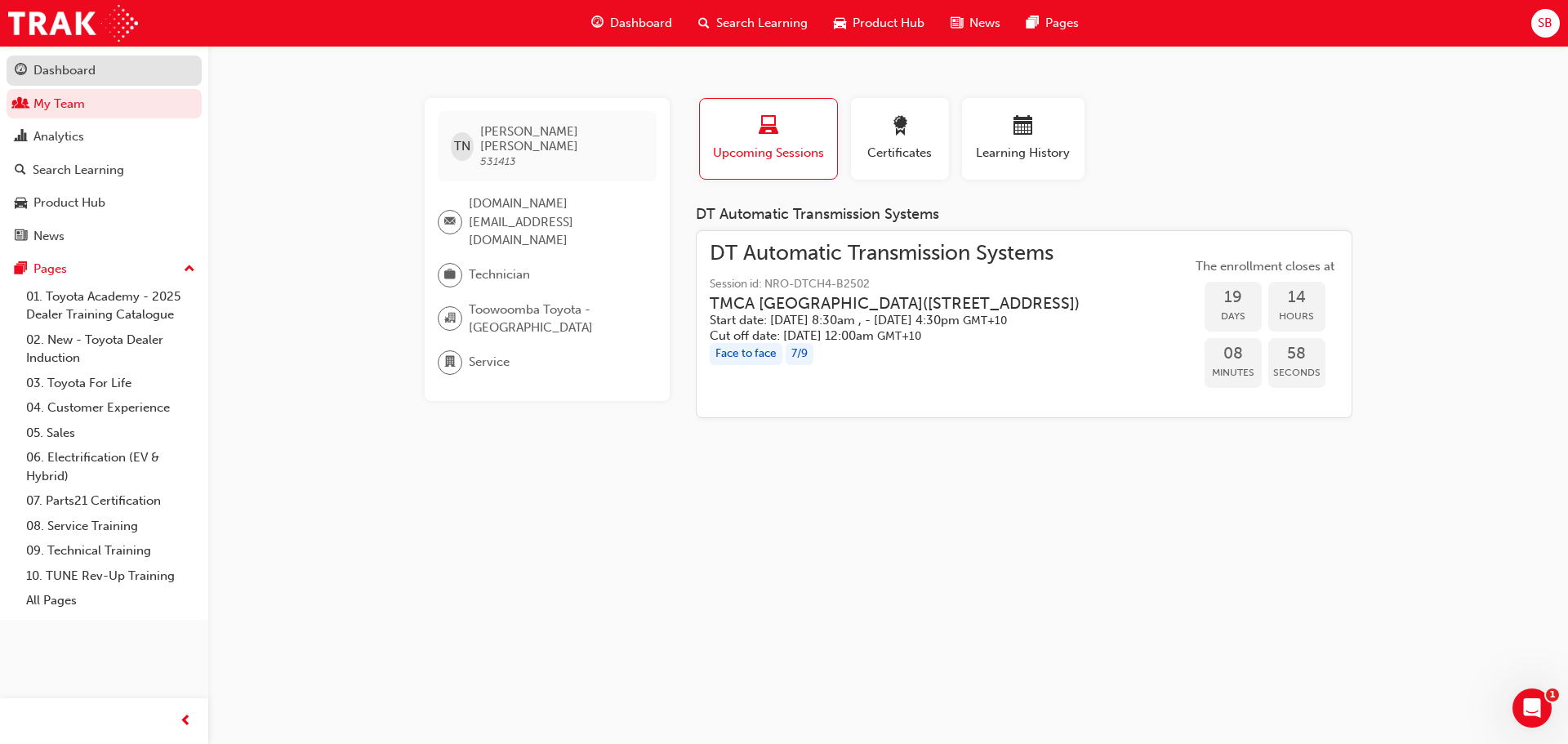
click at [66, 66] on div "Dashboard" at bounding box center [64, 71] width 62 height 19
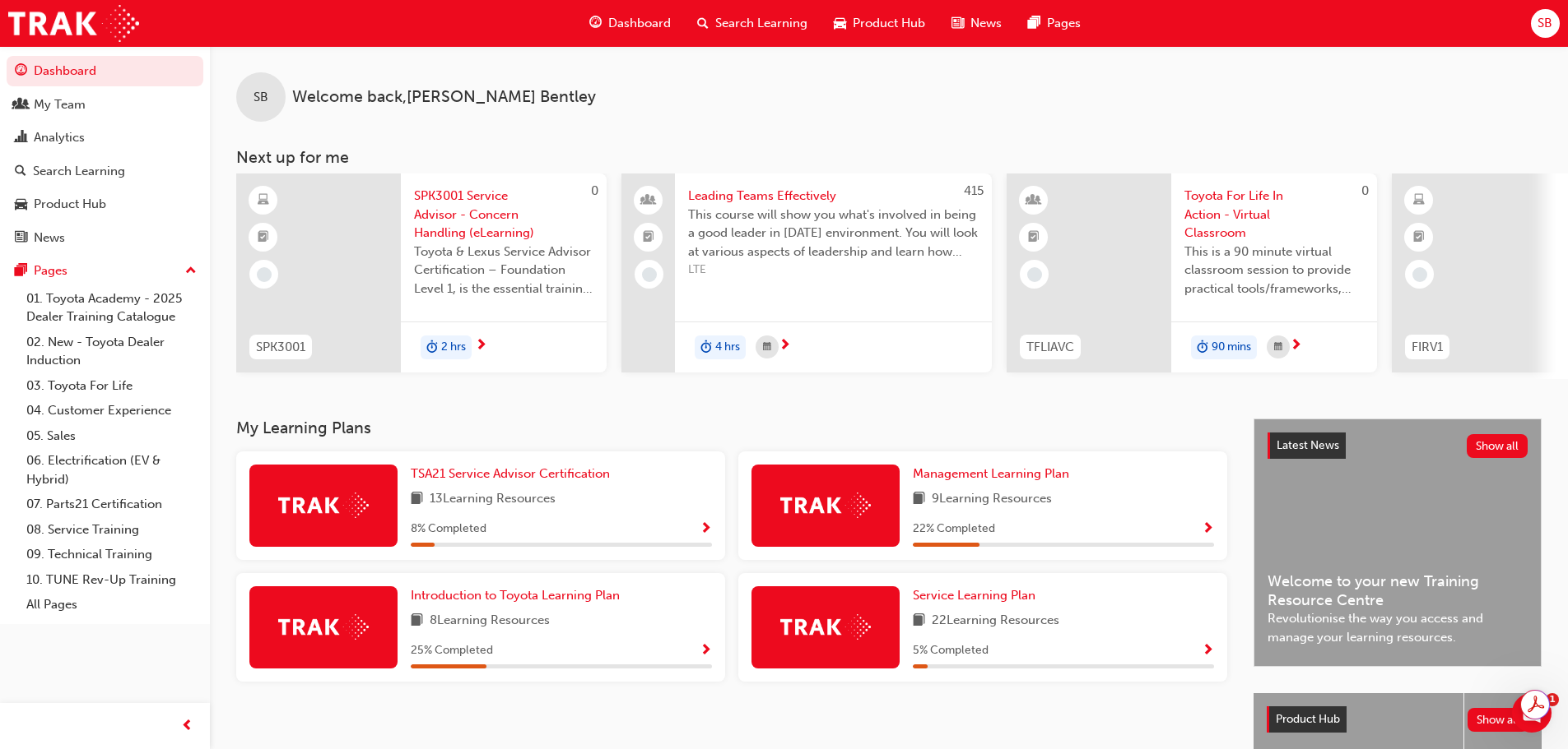
click at [734, 26] on span "Search Learning" at bounding box center [761, 24] width 92 height 19
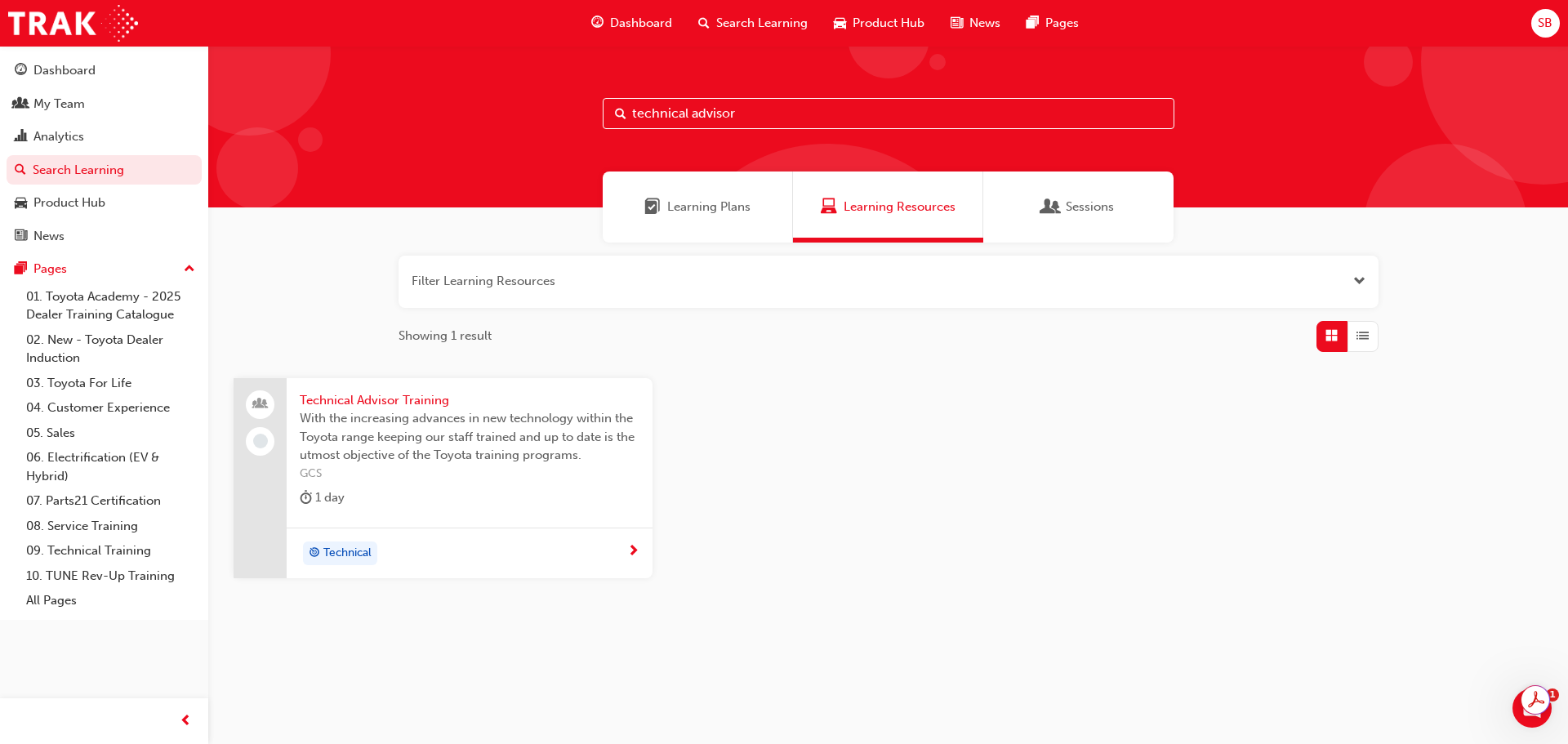
click at [407, 518] on div "Technical Advisor Training With the increasing advances in new technology withi…" at bounding box center [469, 453] width 366 height 149
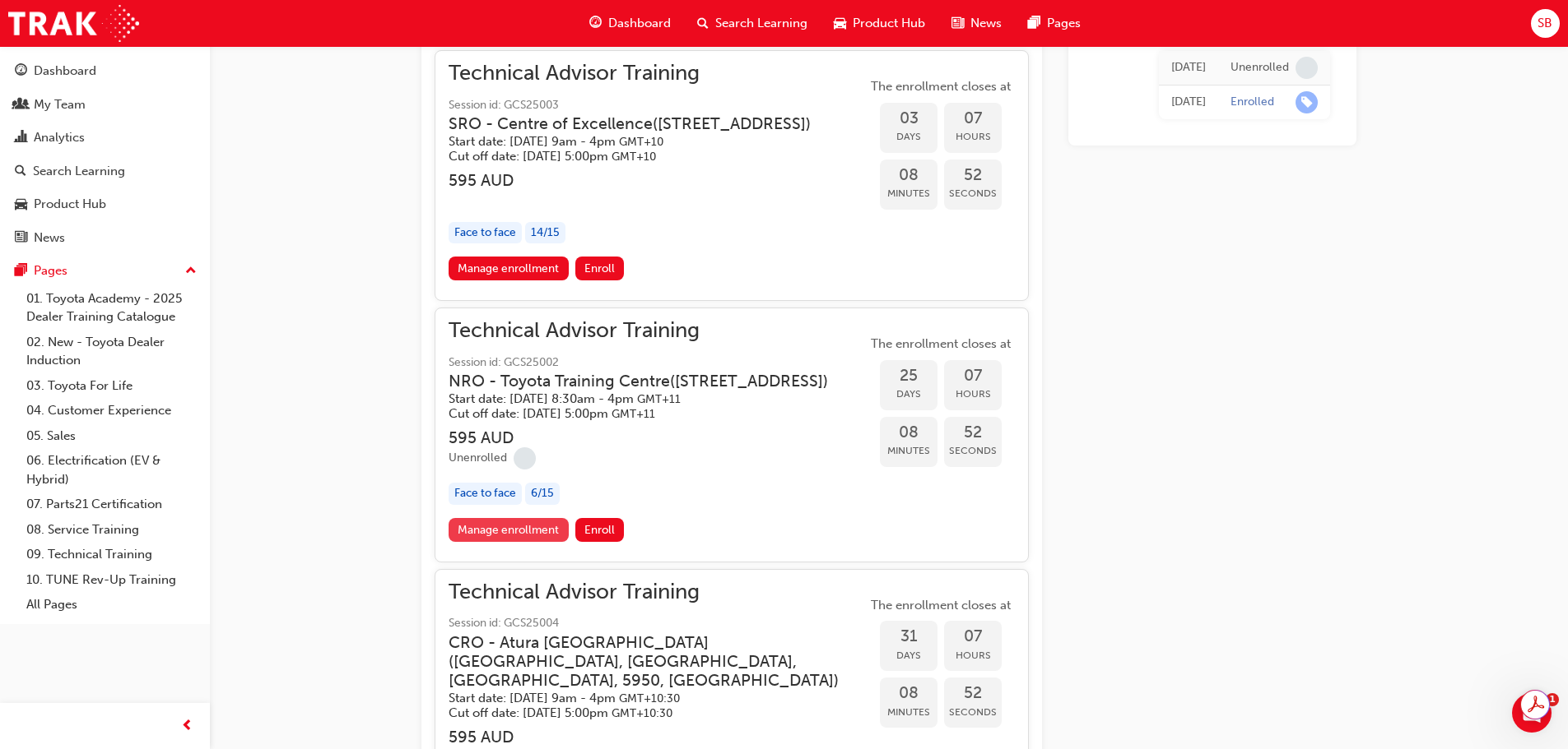
scroll to position [1380, 0]
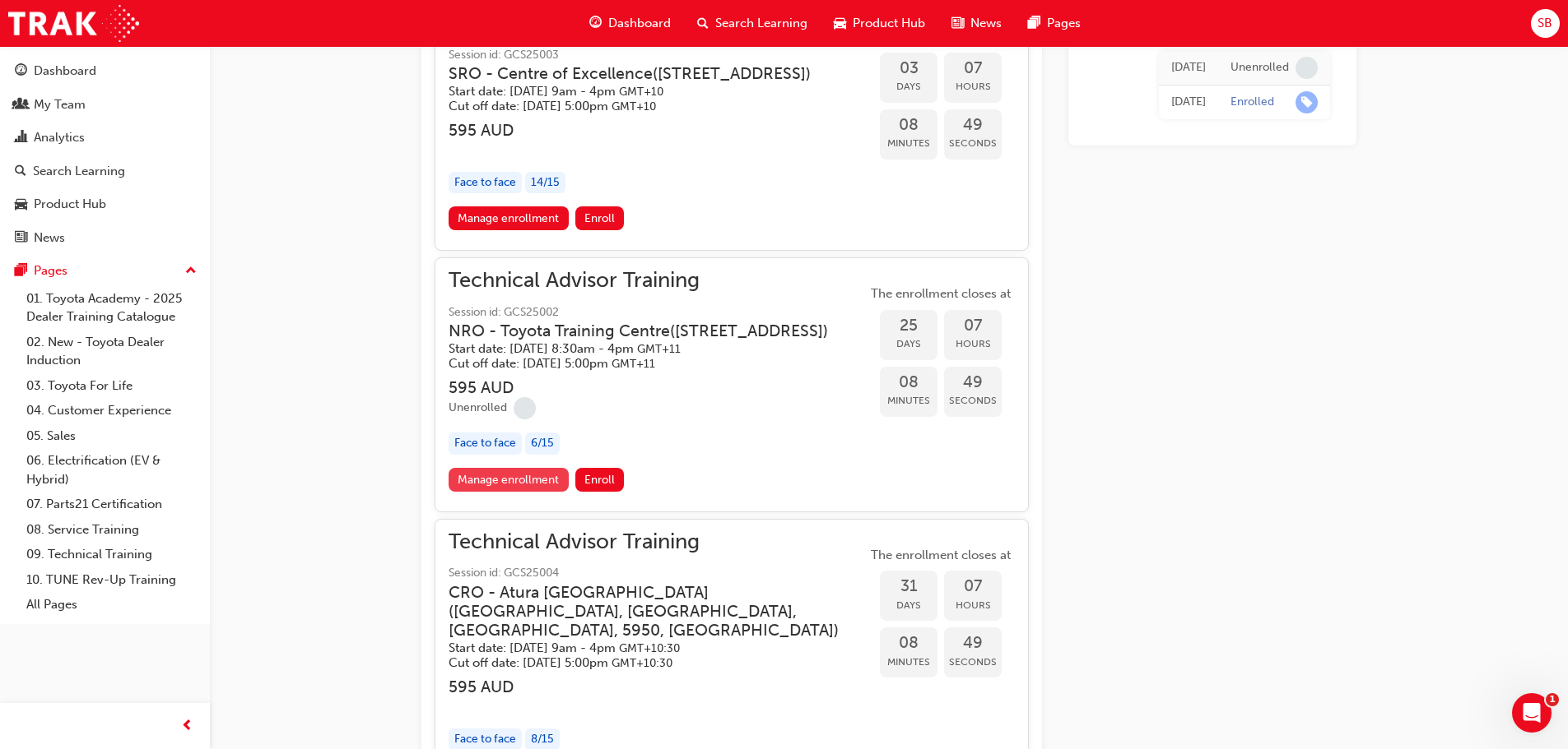
click at [516, 492] on link "Manage enrollment" at bounding box center [508, 480] width 120 height 24
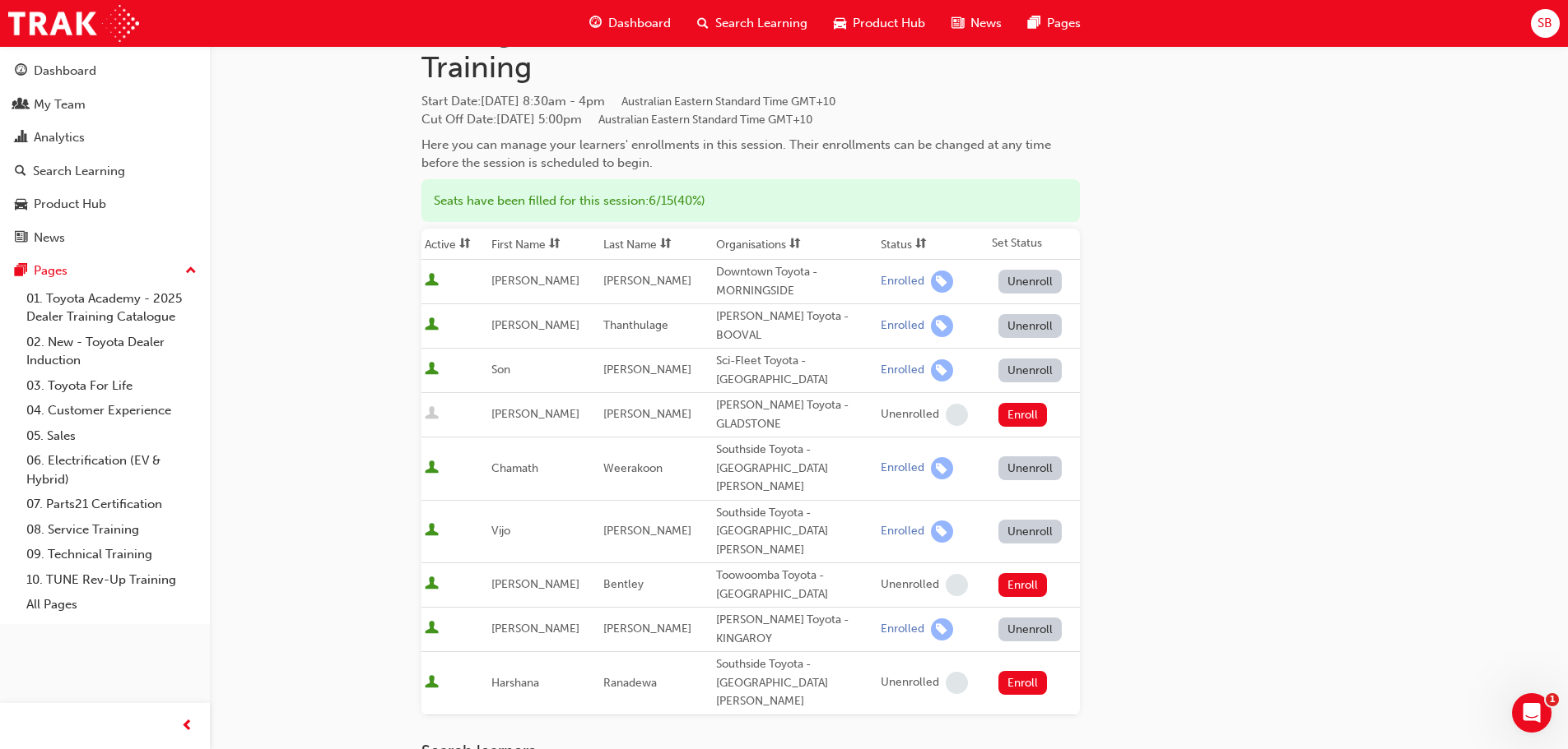
scroll to position [164, 0]
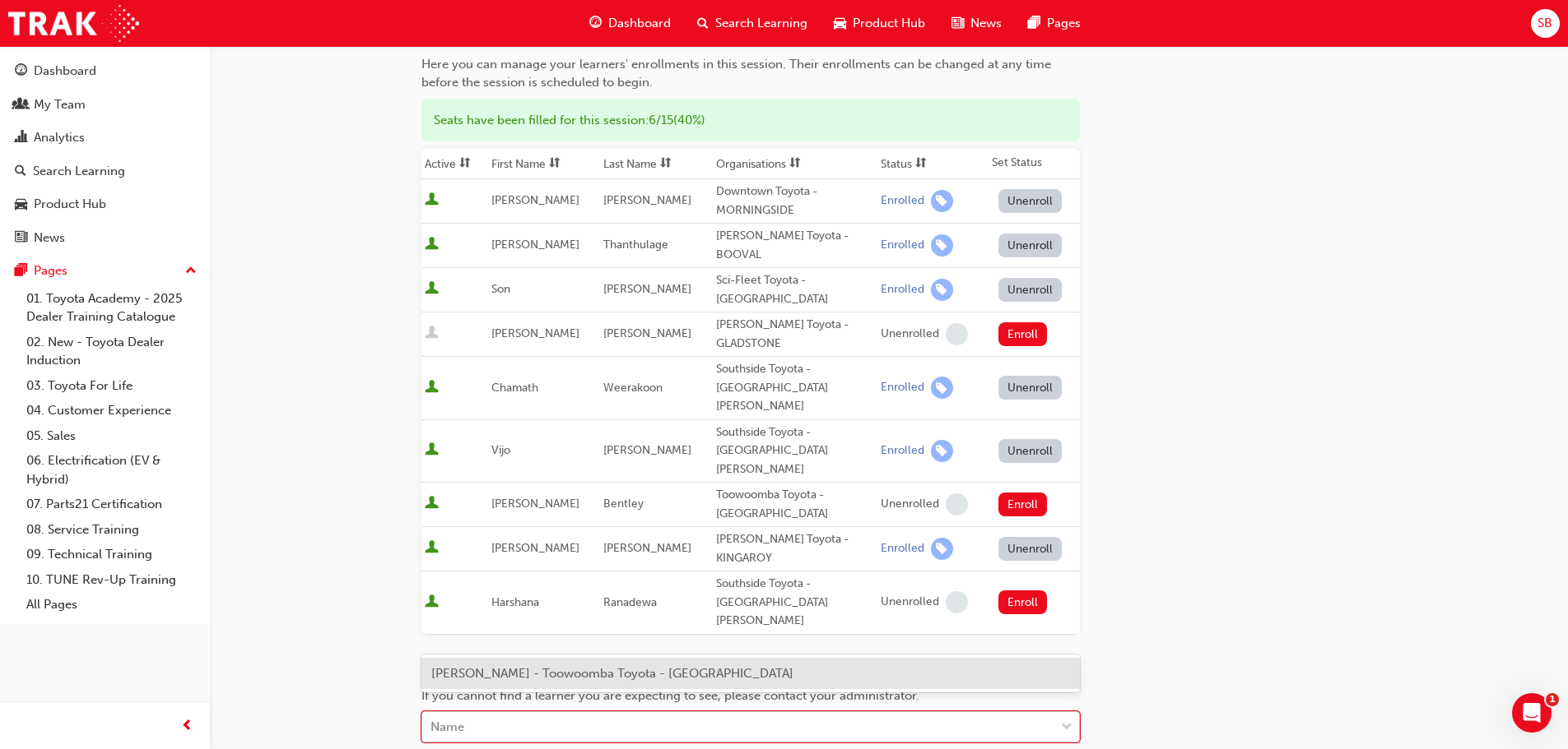
click at [644, 713] on div "Name" at bounding box center [738, 727] width 632 height 29
type input "[PERSON_NAME]"
click at [657, 667] on span "[PERSON_NAME] - Toowoomba Toyota - [GEOGRAPHIC_DATA]" at bounding box center [613, 674] width 362 height 15
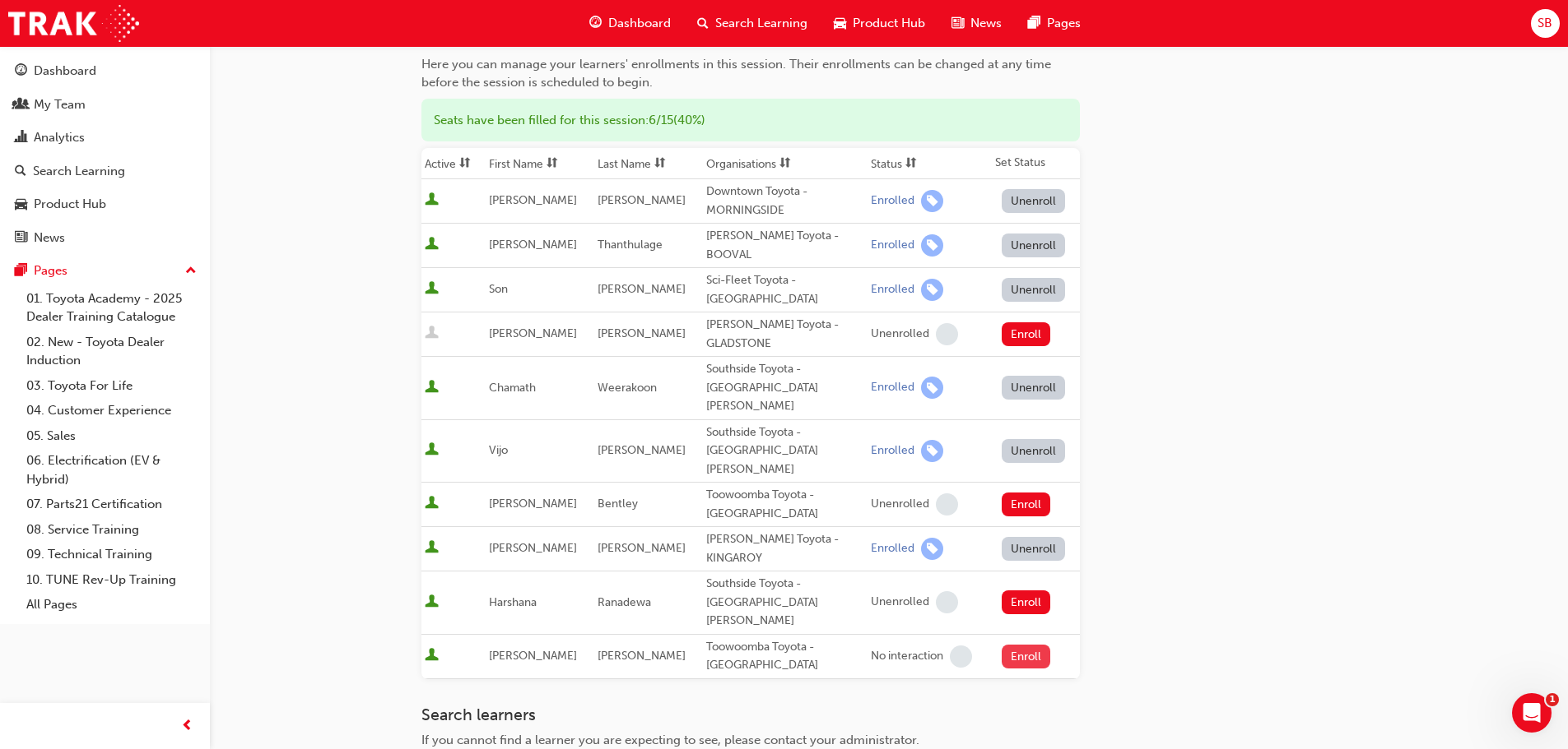
click at [1012, 645] on button "Enroll" at bounding box center [1026, 656] width 49 height 24
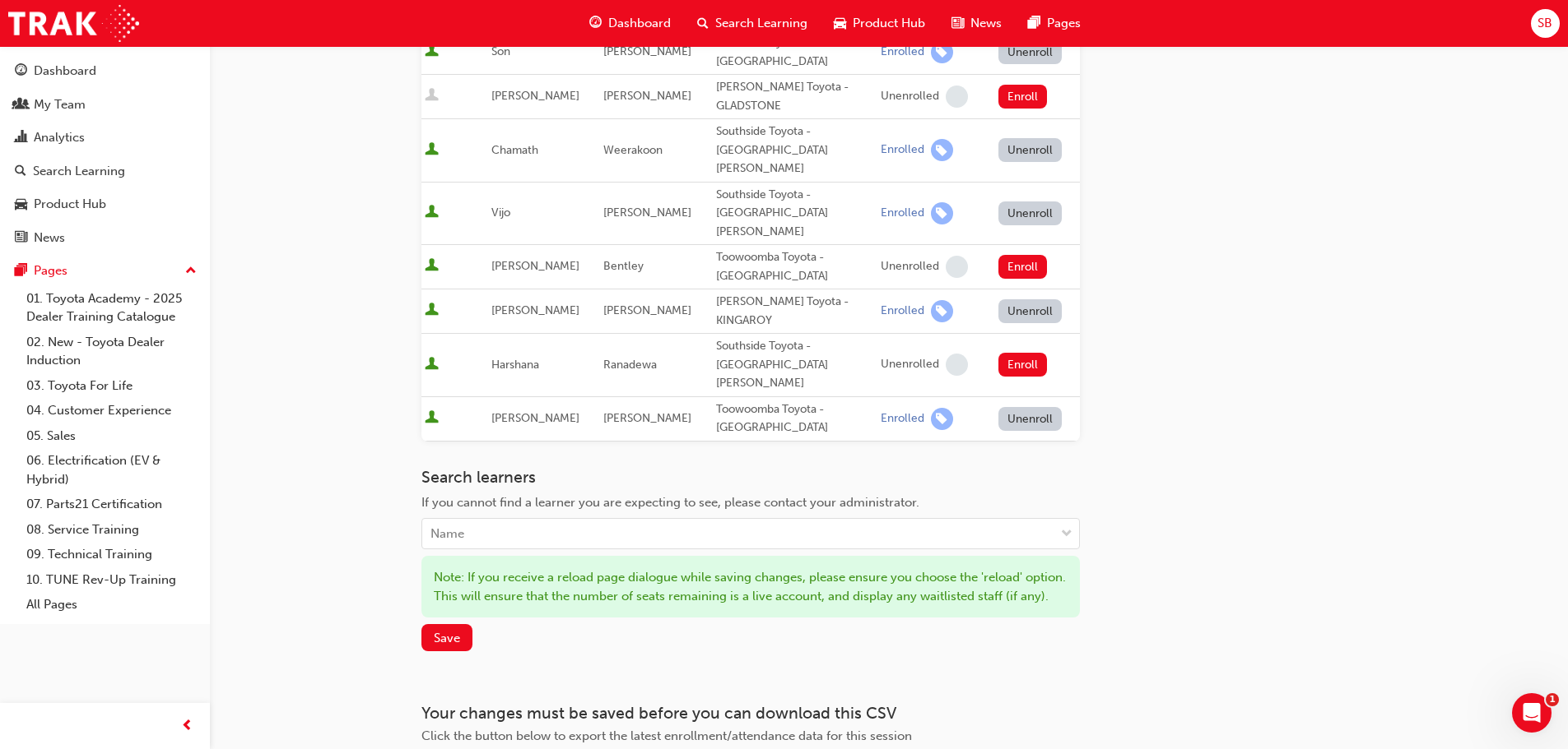
scroll to position [411, 0]
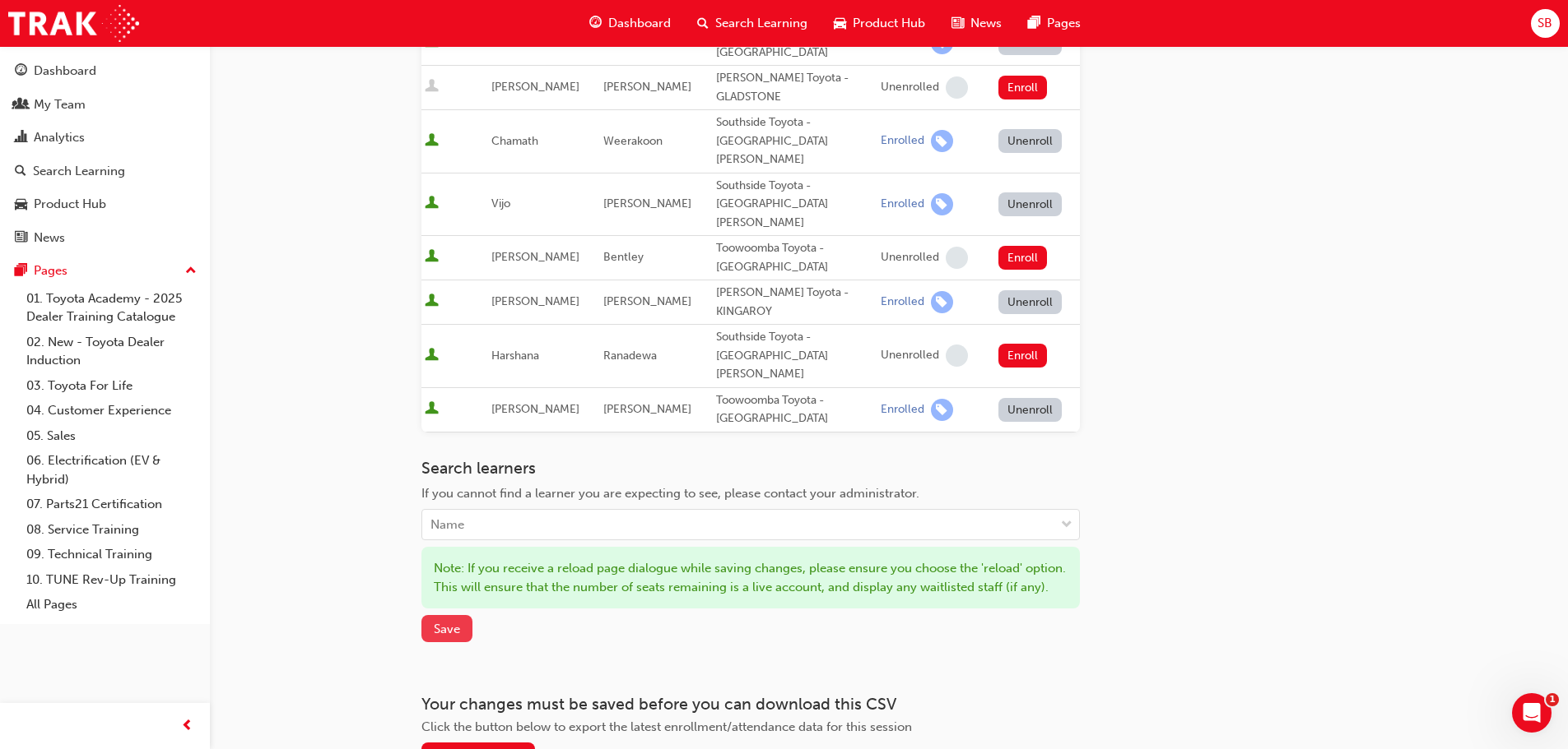
click at [446, 622] on span "Save" at bounding box center [446, 629] width 26 height 15
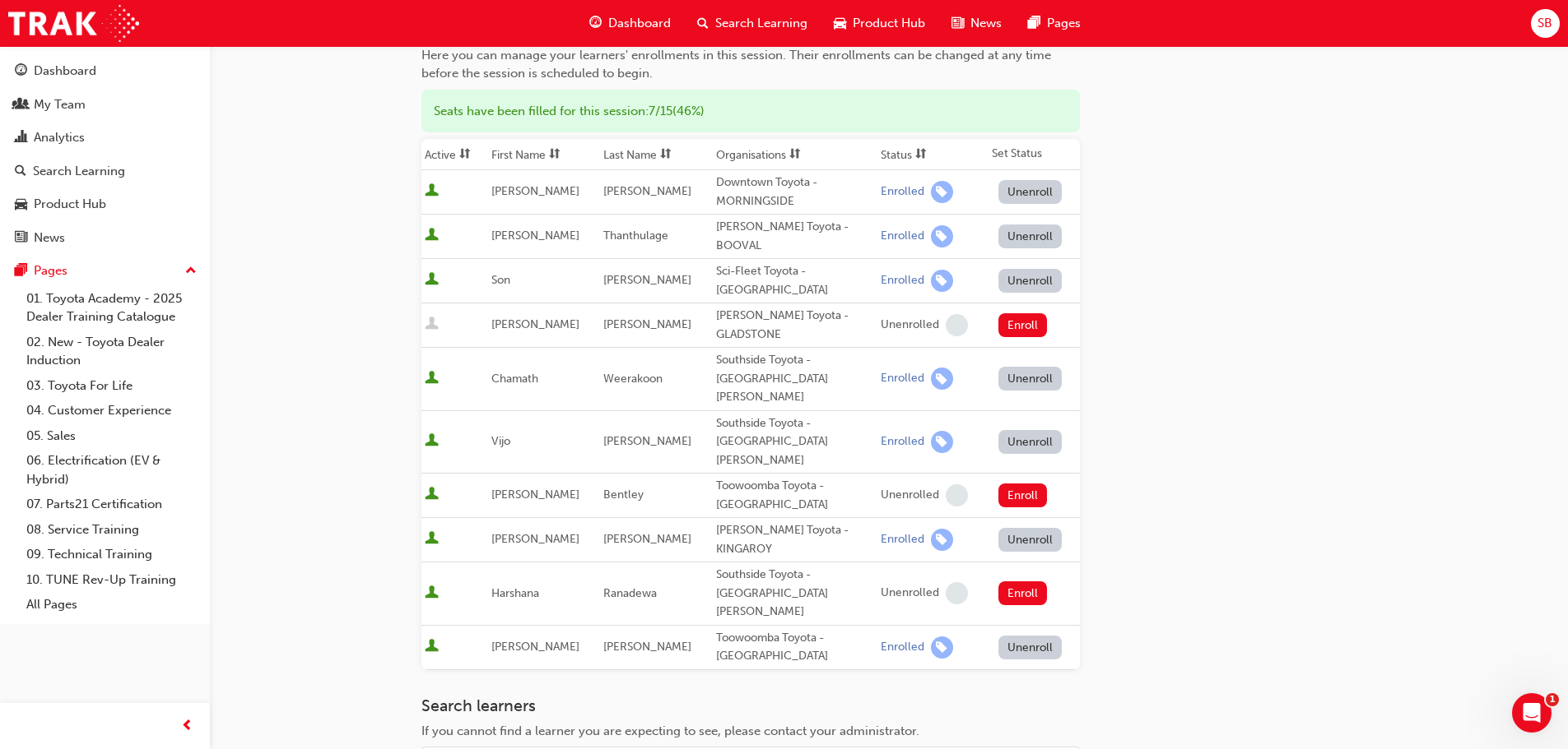
scroll to position [0, 0]
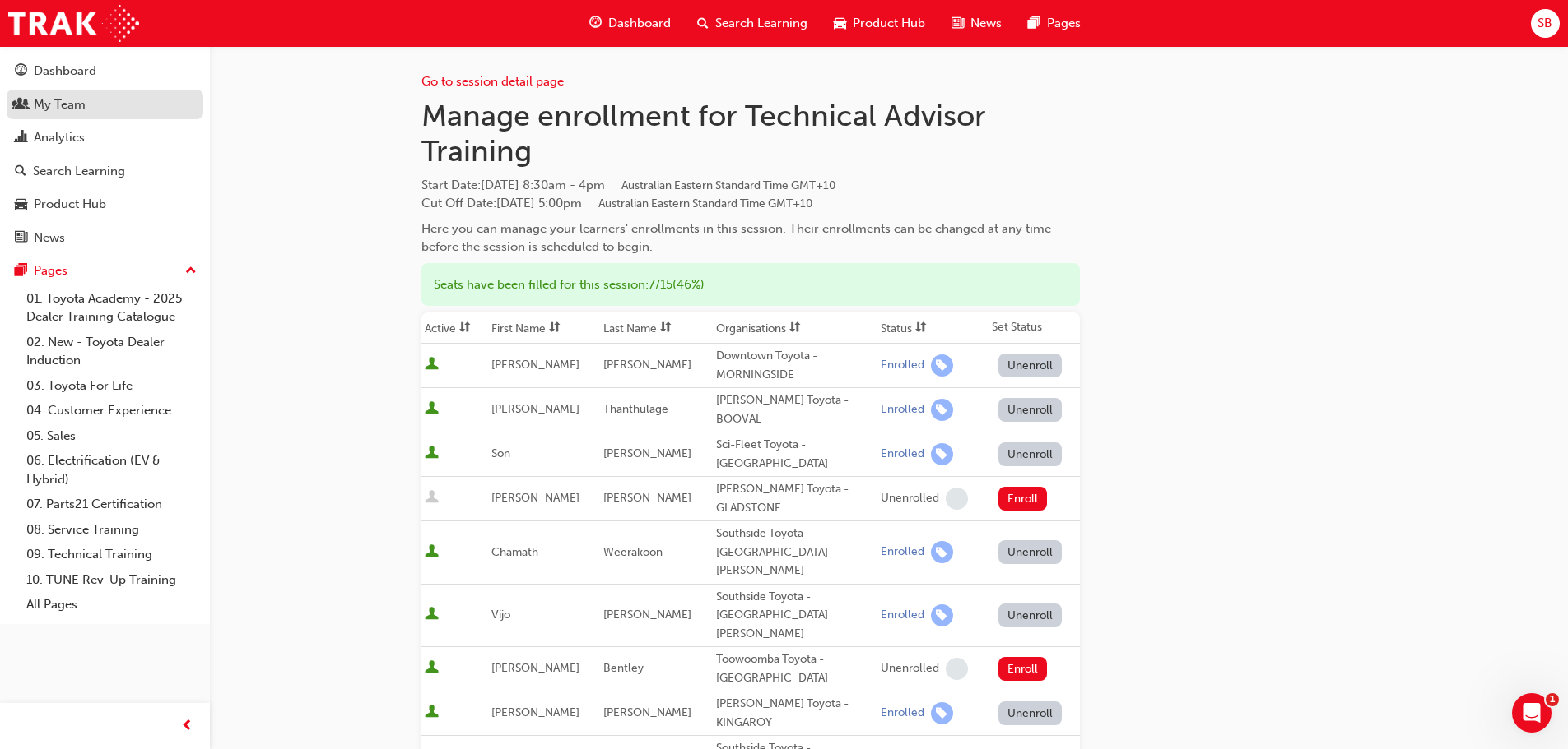
click at [56, 96] on div "My Team" at bounding box center [60, 105] width 52 height 19
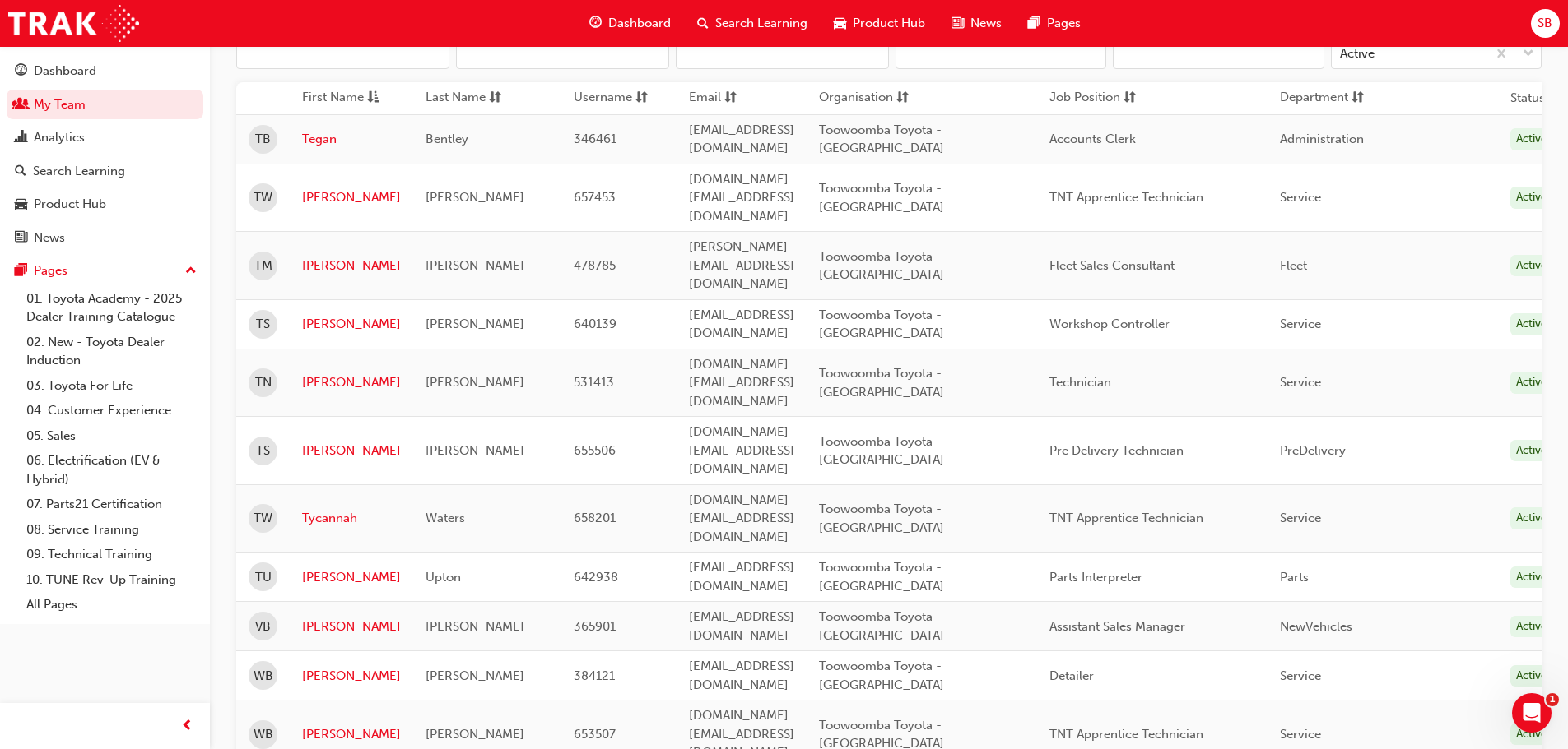
scroll to position [34, 0]
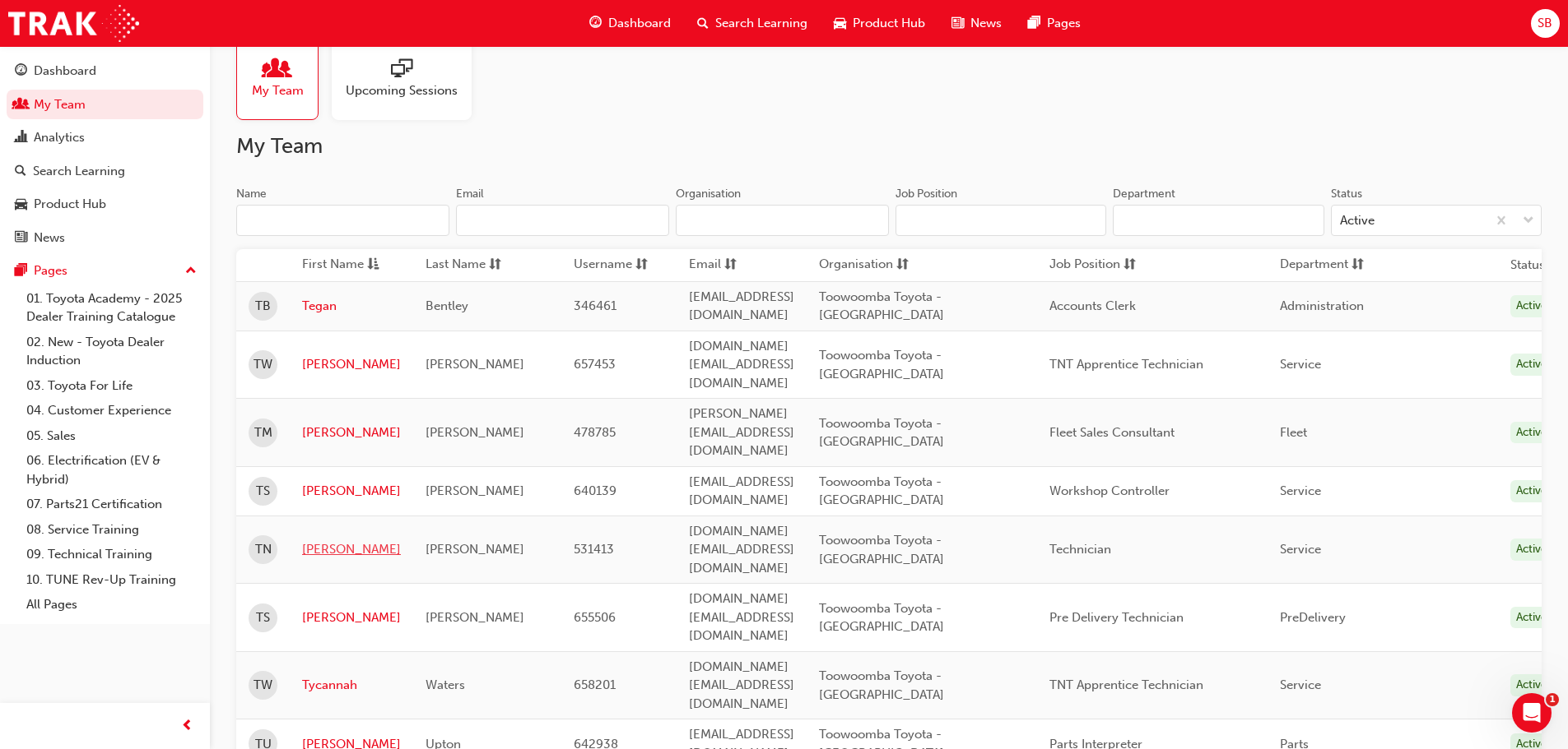
click at [320, 541] on link "[PERSON_NAME]" at bounding box center [351, 550] width 99 height 19
